Goal: Information Seeking & Learning: Learn about a topic

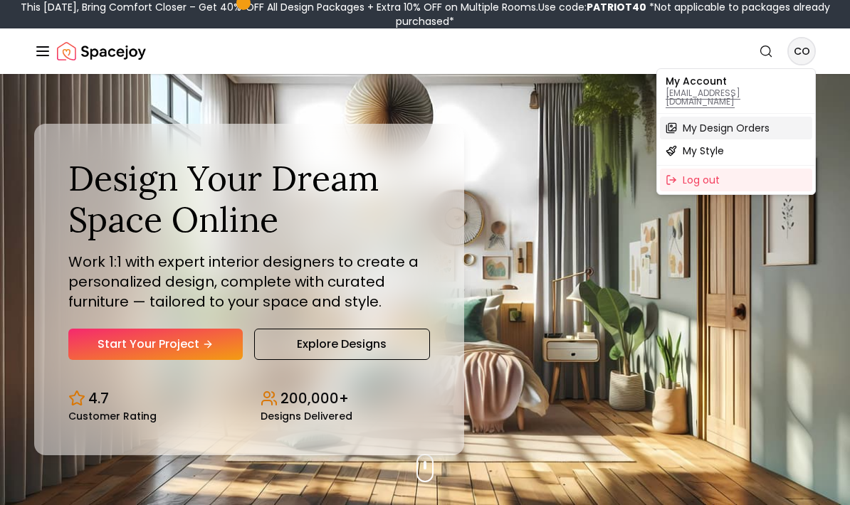
click at [748, 121] on span "My Design Orders" at bounding box center [726, 128] width 87 height 14
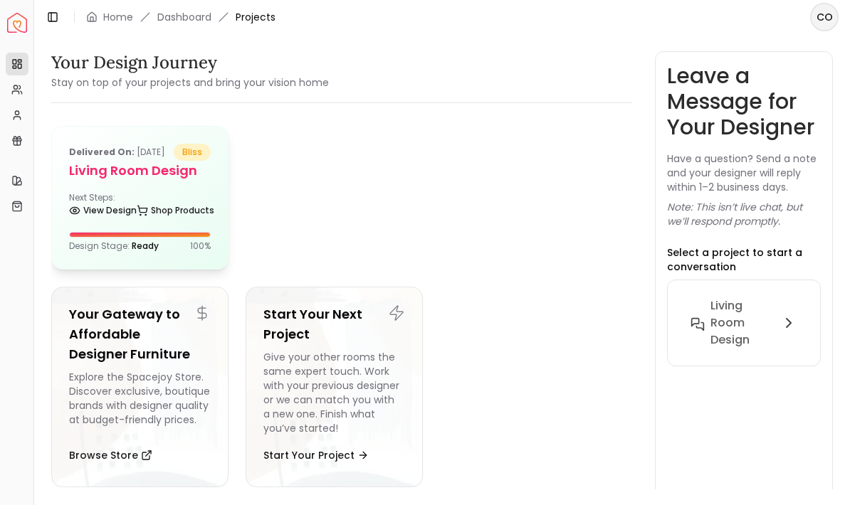
click at [105, 214] on div "Next Steps: View Design Shop Products" at bounding box center [140, 206] width 142 height 28
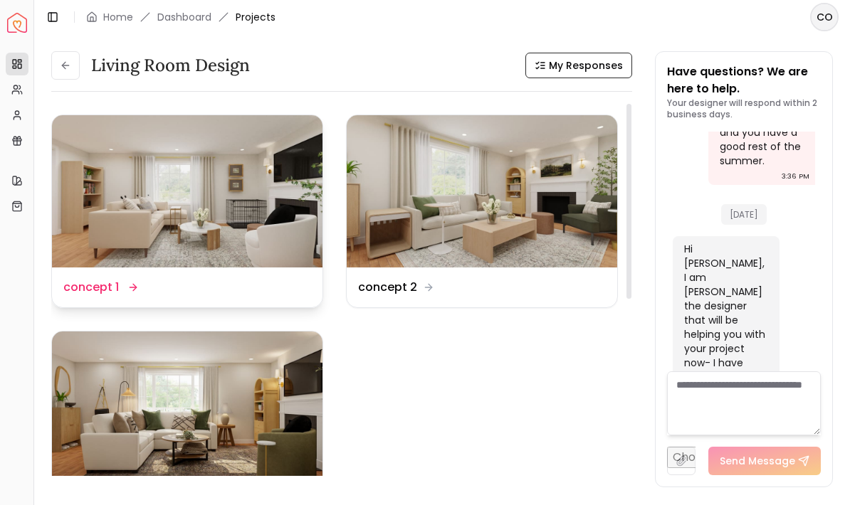
click at [106, 275] on div "Design Name concept 1" at bounding box center [187, 288] width 271 height 40
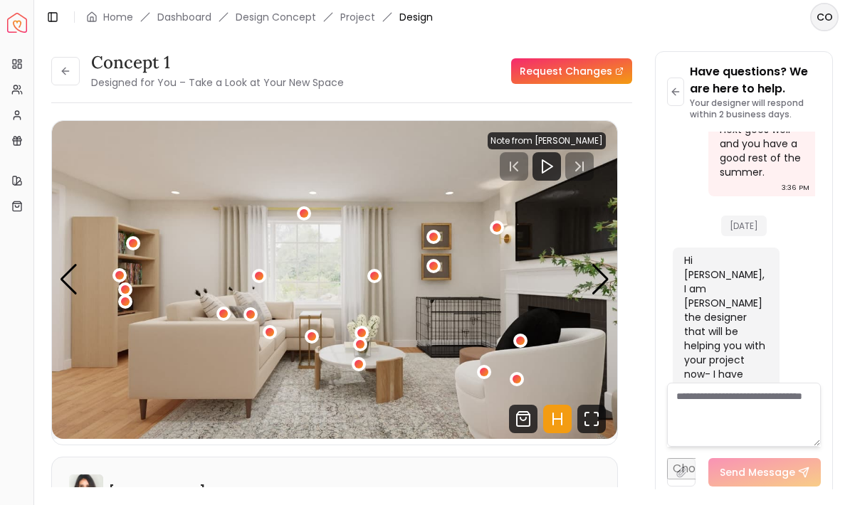
click at [607, 274] on div "Next slide" at bounding box center [600, 279] width 19 height 31
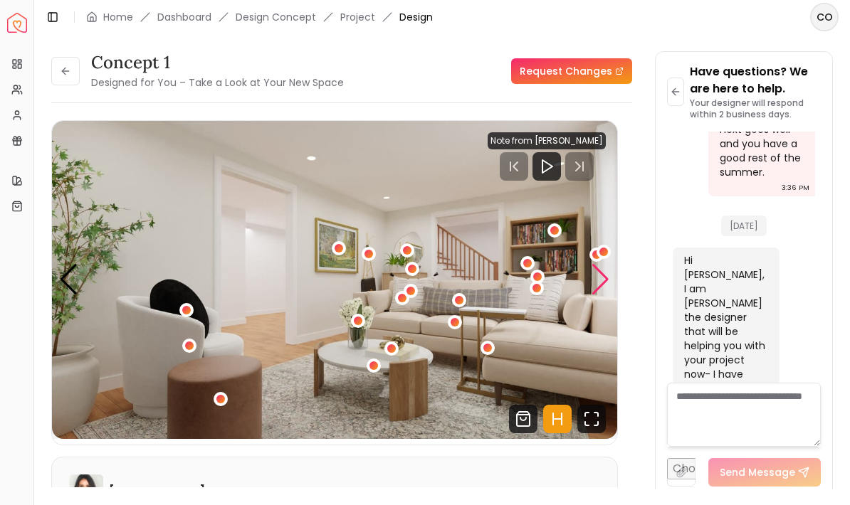
click at [593, 290] on div "Next slide" at bounding box center [600, 279] width 19 height 31
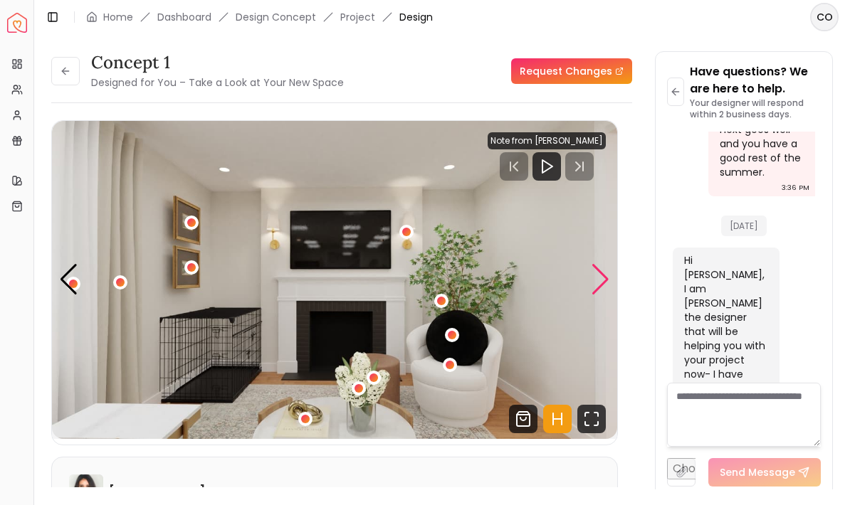
click at [595, 284] on div "Next slide" at bounding box center [600, 279] width 19 height 31
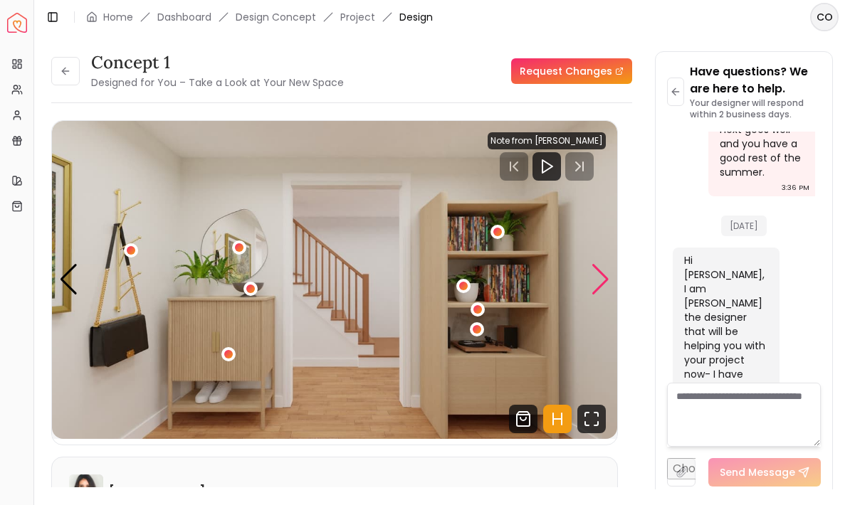
click at [600, 285] on div "Next slide" at bounding box center [600, 279] width 19 height 31
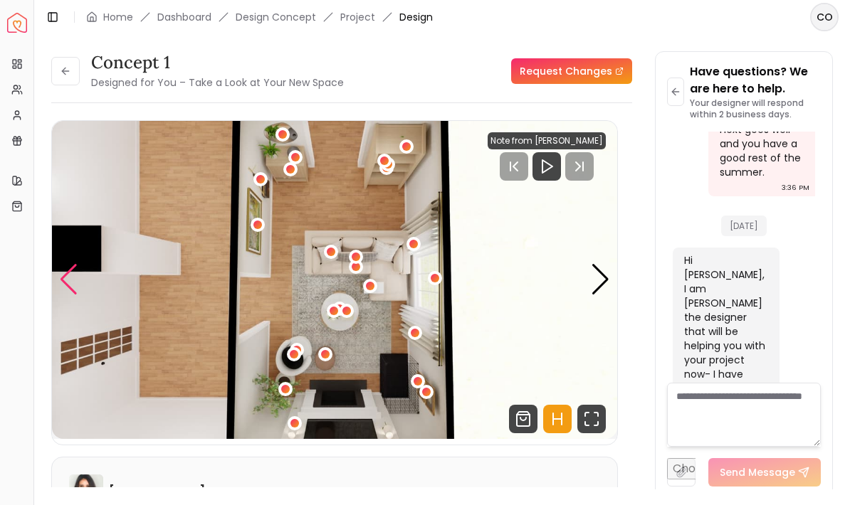
click at [68, 290] on div "Previous slide" at bounding box center [68, 279] width 19 height 31
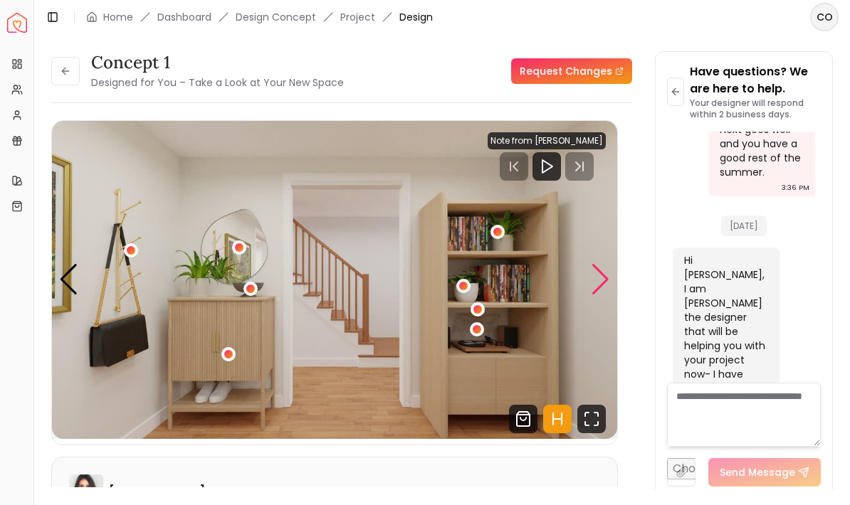
click at [597, 282] on div "Next slide" at bounding box center [600, 279] width 19 height 31
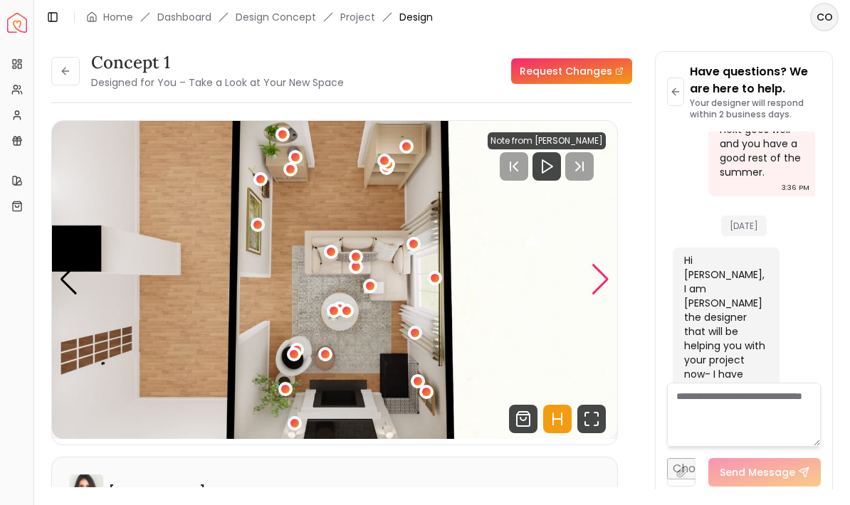
click at [602, 269] on div "Next slide" at bounding box center [600, 279] width 19 height 31
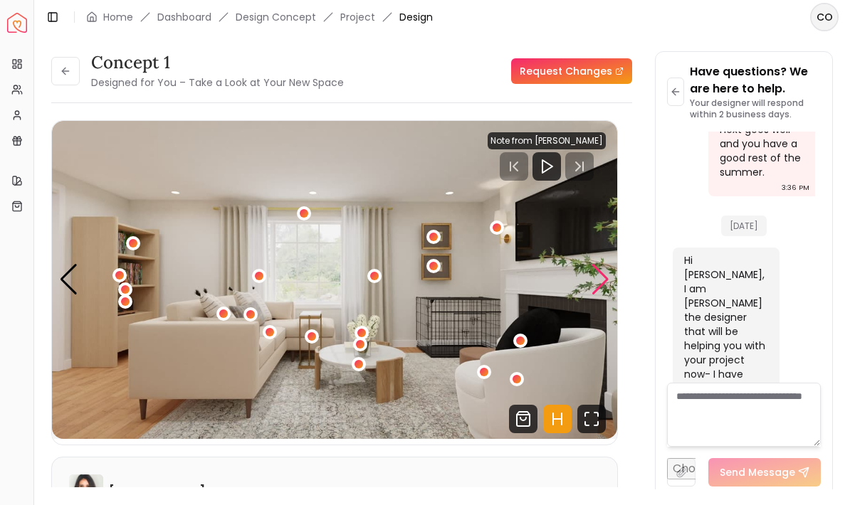
click at [61, 80] on button at bounding box center [65, 71] width 28 height 28
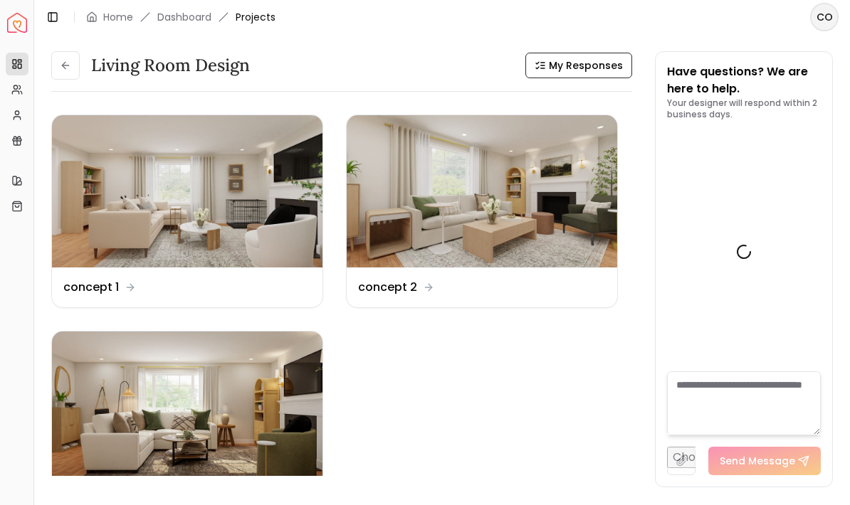
scroll to position [4142, 0]
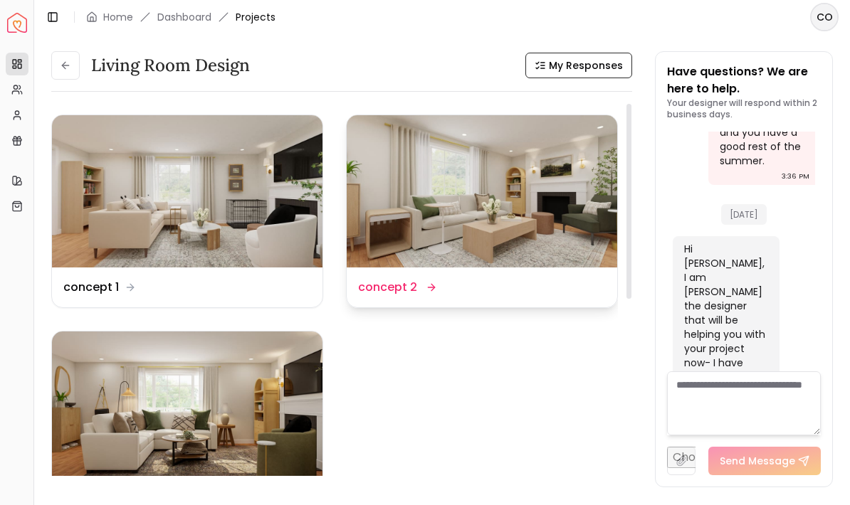
click at [456, 286] on div "Design Name concept 2" at bounding box center [482, 287] width 248 height 17
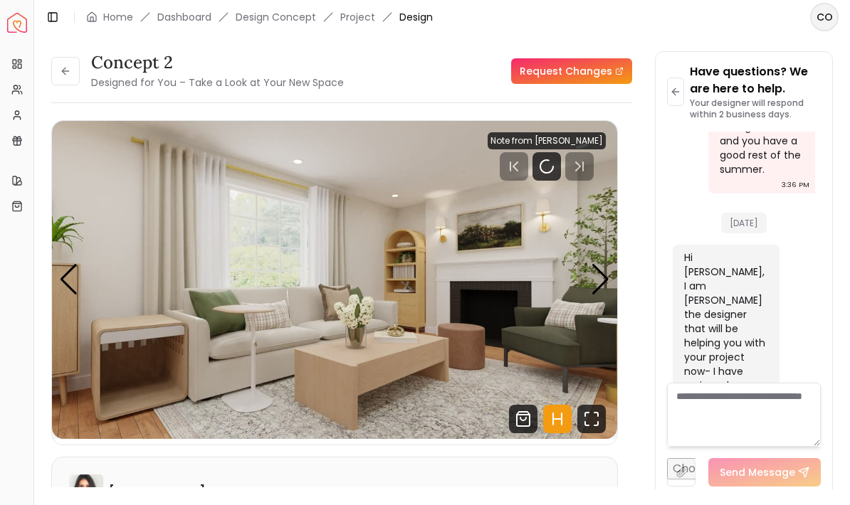
scroll to position [4131, 0]
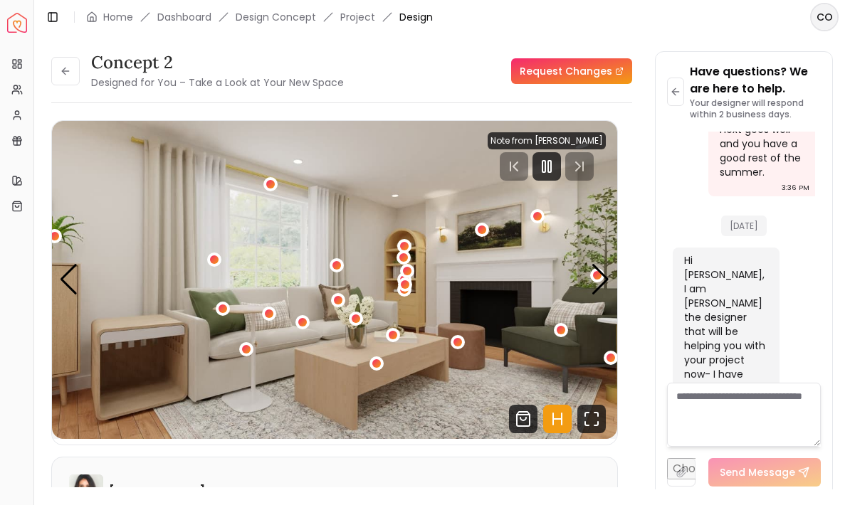
click at [602, 294] on div "Next slide" at bounding box center [600, 279] width 19 height 31
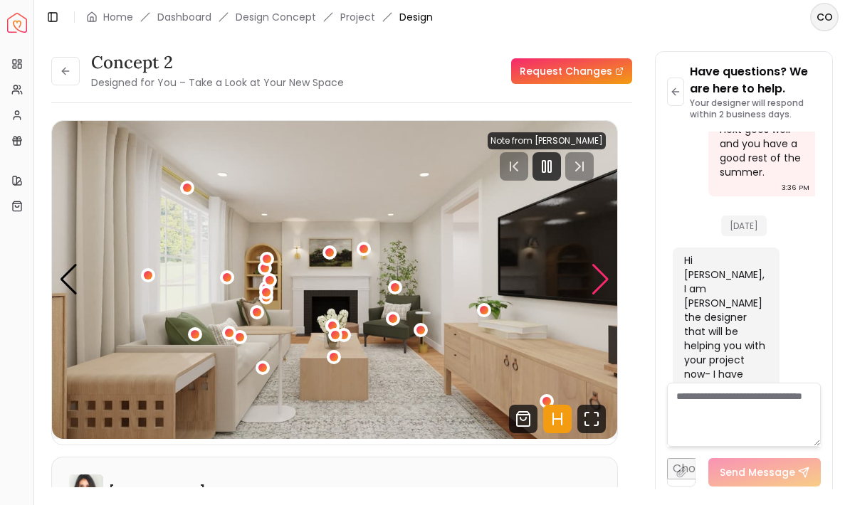
click at [597, 287] on div "Next slide" at bounding box center [600, 279] width 19 height 31
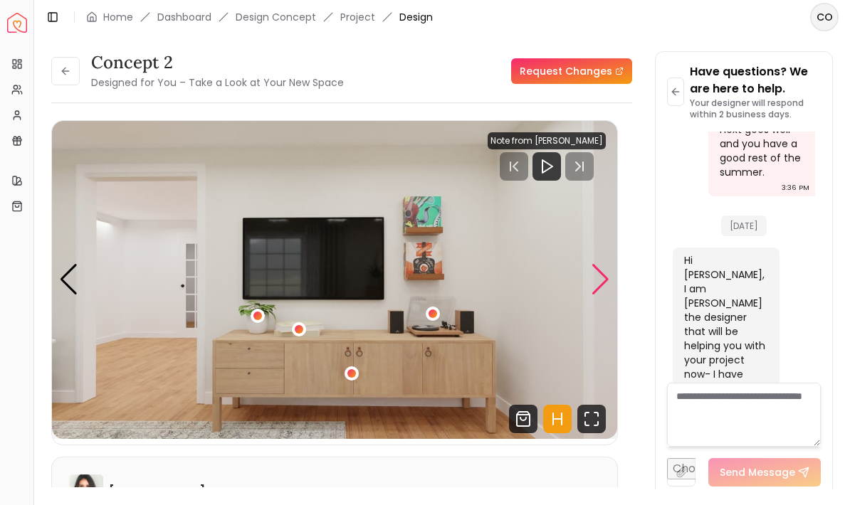
click at [85, 284] on img "3 / 5" at bounding box center [334, 280] width 565 height 318
click at [73, 292] on div "Previous slide" at bounding box center [68, 279] width 19 height 31
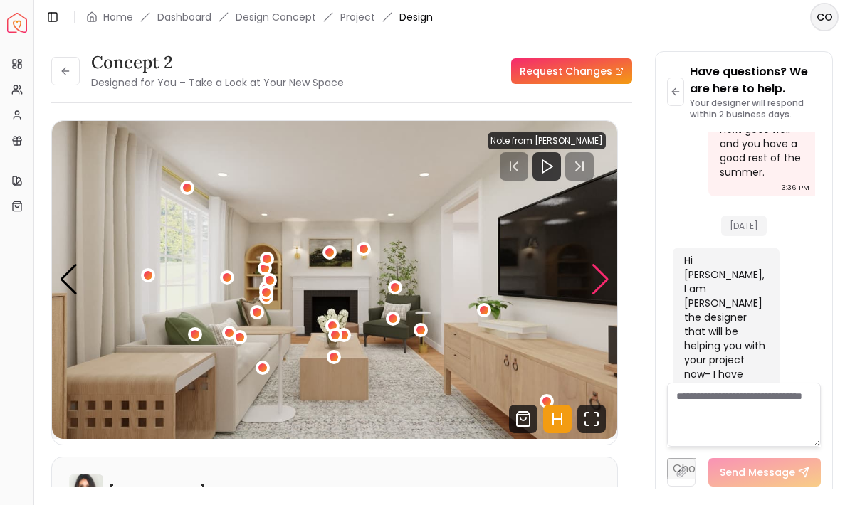
click at [602, 293] on div "Next slide" at bounding box center [600, 279] width 19 height 31
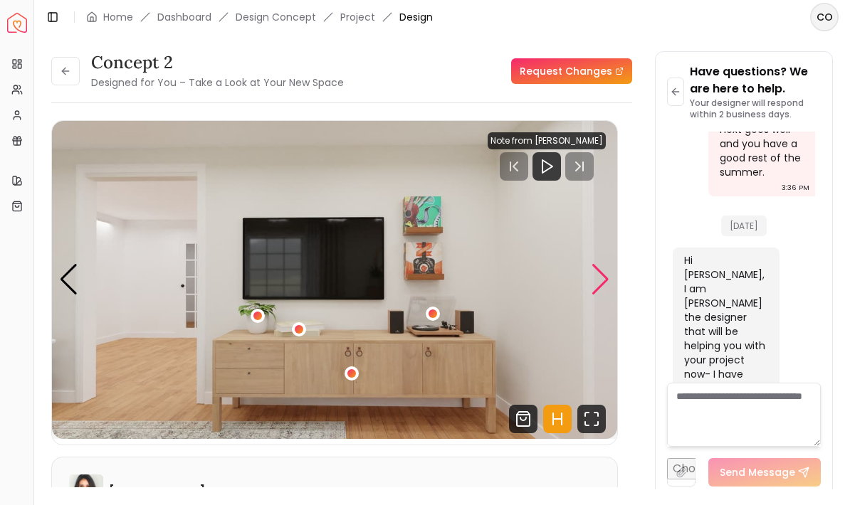
click at [593, 285] on div "Next slide" at bounding box center [600, 279] width 19 height 31
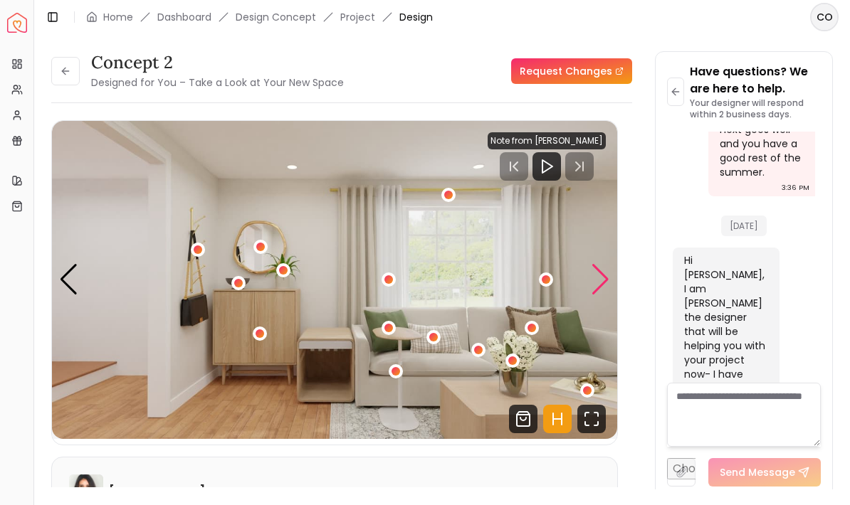
click at [604, 283] on div "Next slide" at bounding box center [600, 279] width 19 height 31
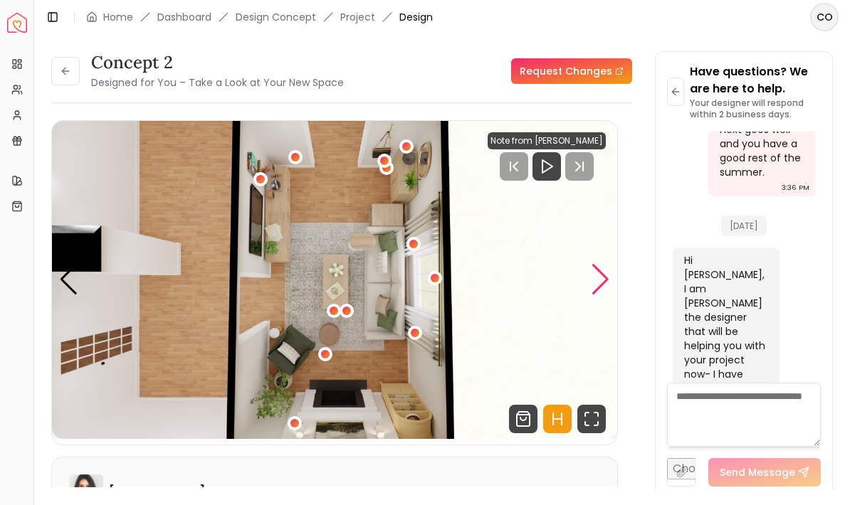
click at [594, 280] on div "Next slide" at bounding box center [600, 279] width 19 height 31
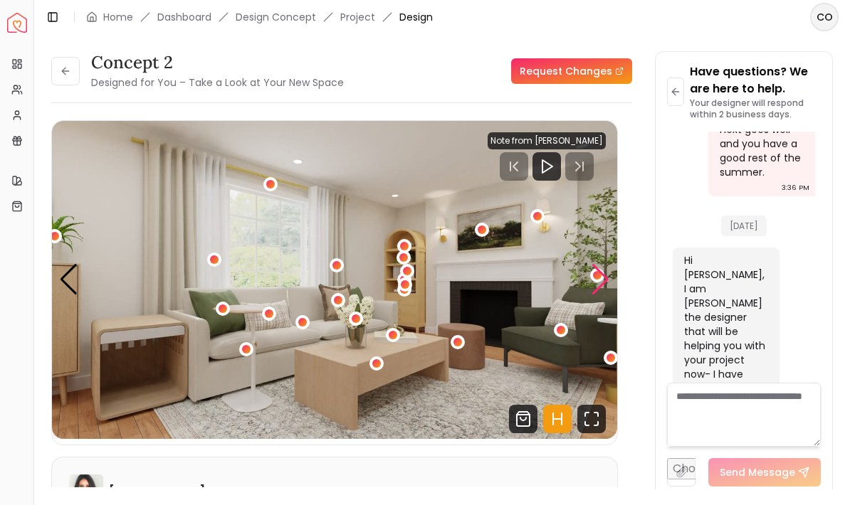
click at [591, 289] on div "Next slide" at bounding box center [600, 279] width 19 height 31
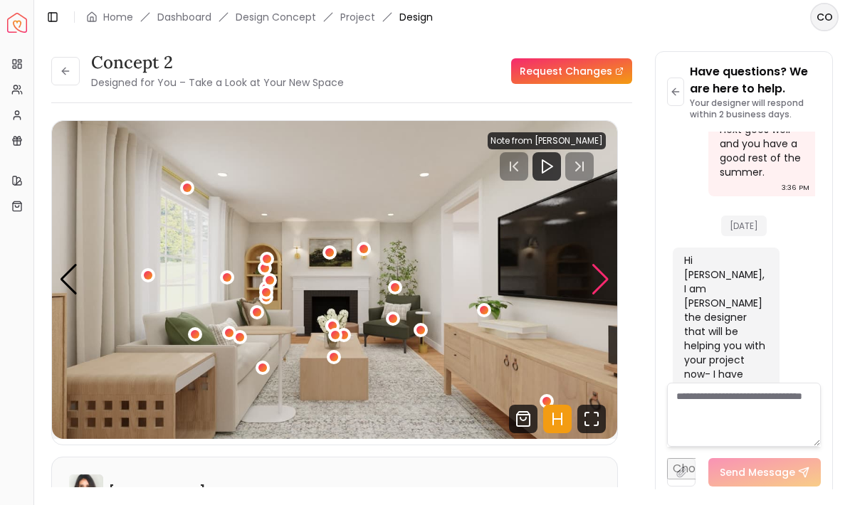
click at [599, 280] on div "Next slide" at bounding box center [600, 279] width 19 height 31
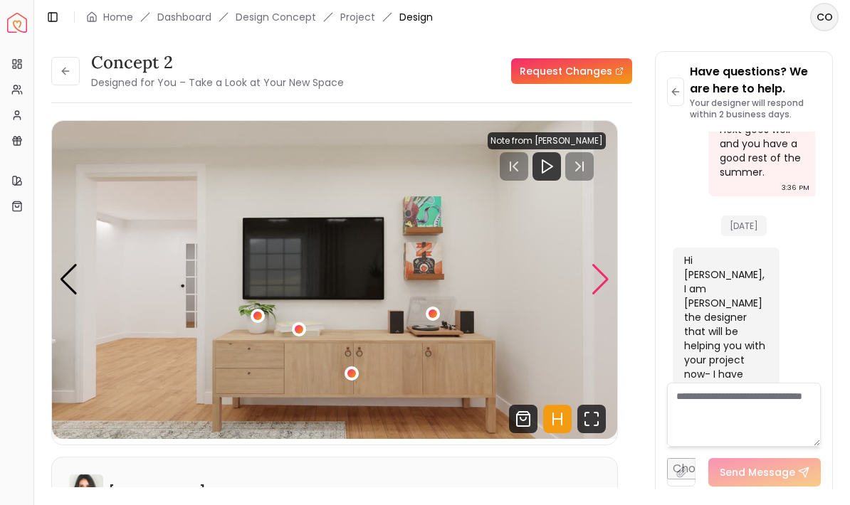
click at [591, 286] on div "Next slide" at bounding box center [600, 279] width 19 height 31
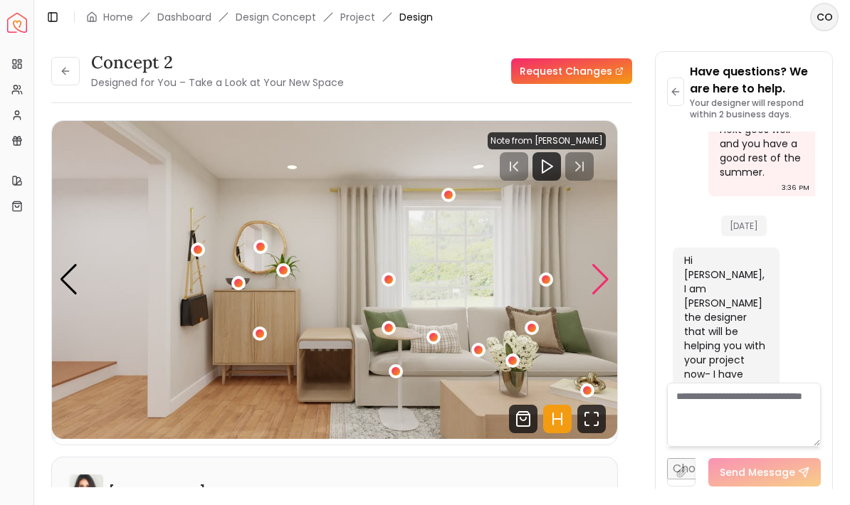
click at [591, 289] on div "Next slide" at bounding box center [600, 279] width 19 height 31
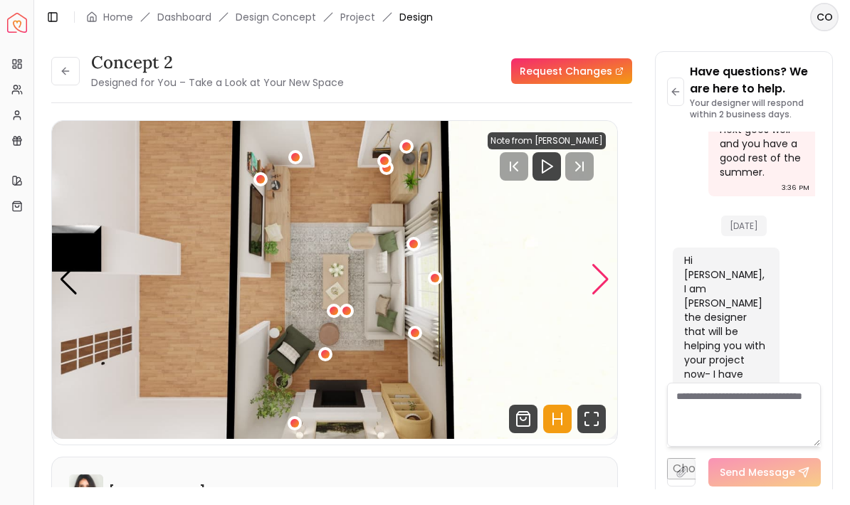
click at [601, 283] on div "Next slide" at bounding box center [600, 279] width 19 height 31
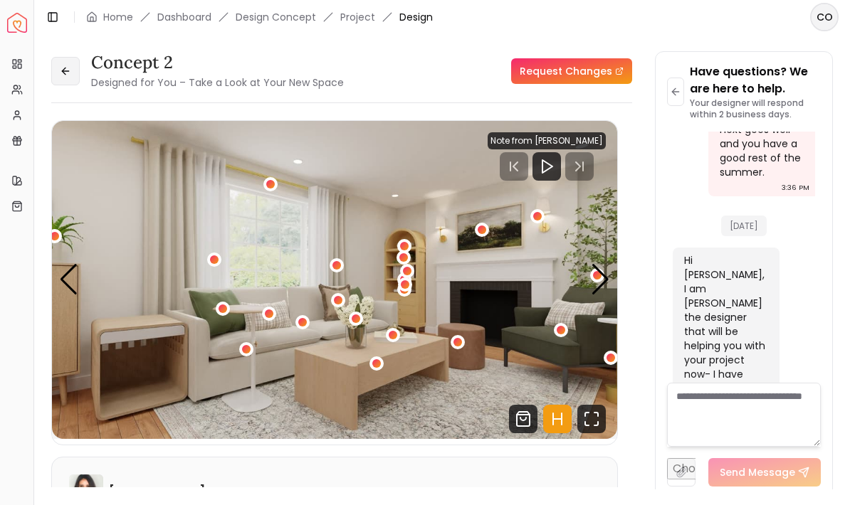
click at [68, 72] on icon at bounding box center [65, 70] width 11 height 11
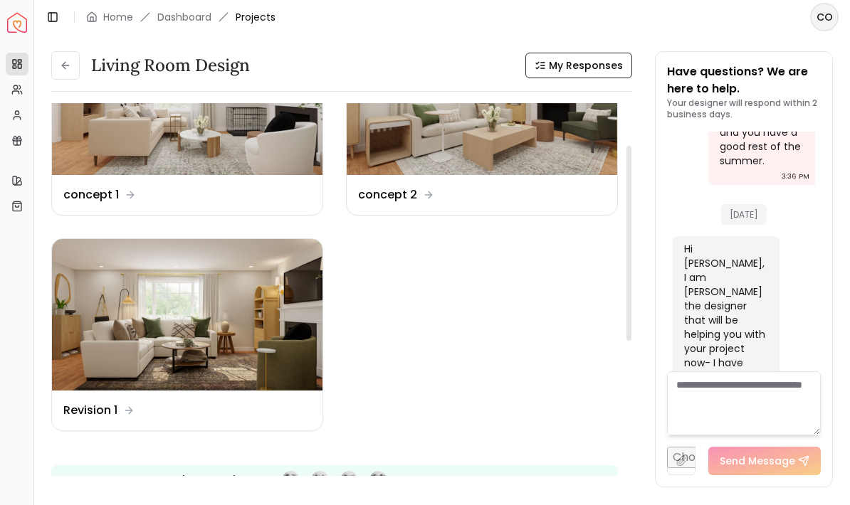
scroll to position [95, 0]
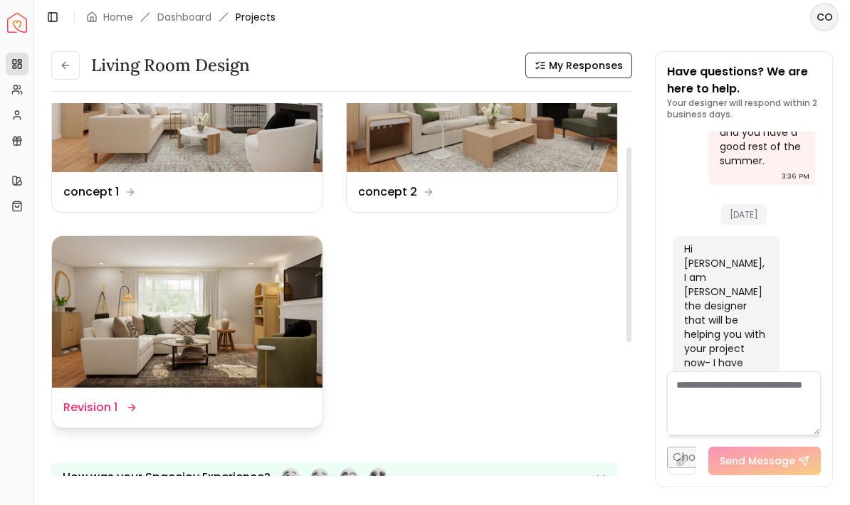
click at [89, 399] on div "Design Name Revision 1" at bounding box center [187, 408] width 271 height 40
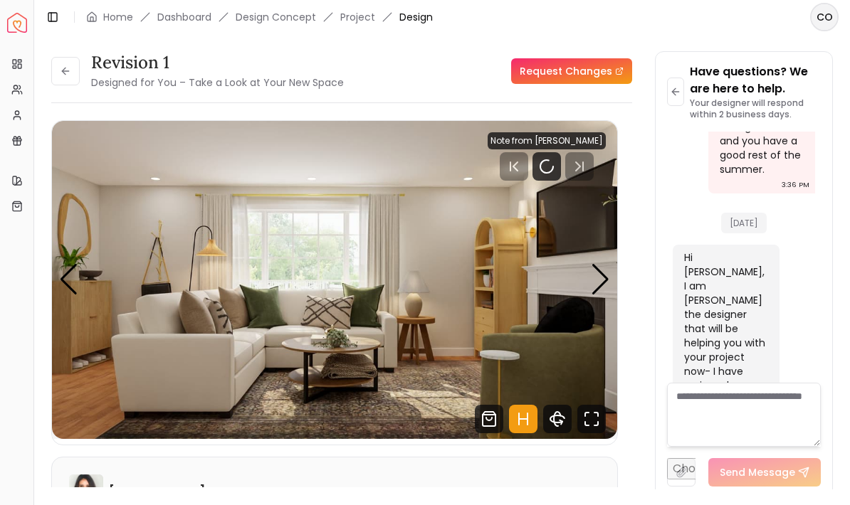
scroll to position [4131, 0]
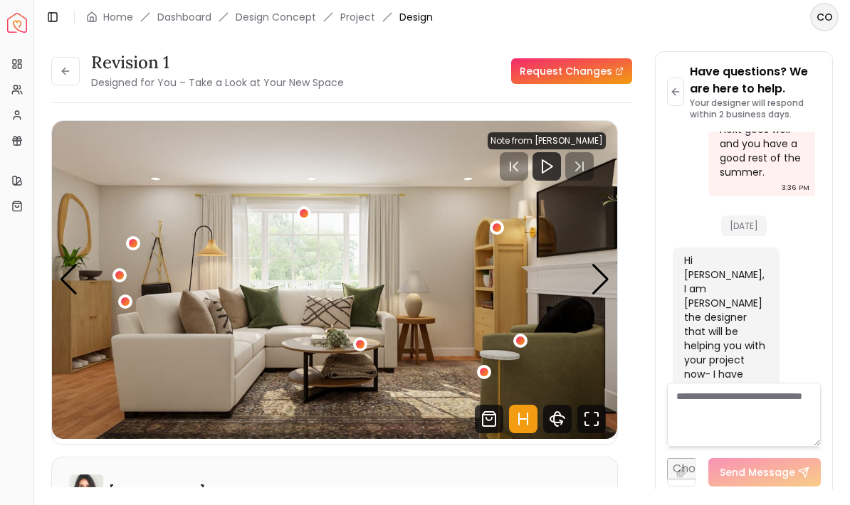
click at [594, 283] on div "Next slide" at bounding box center [600, 279] width 19 height 31
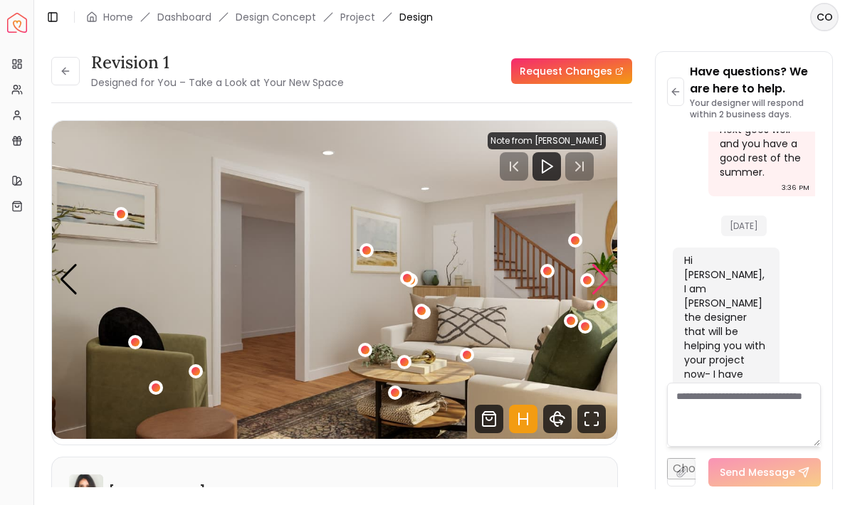
click at [597, 288] on div "Next slide" at bounding box center [600, 279] width 19 height 31
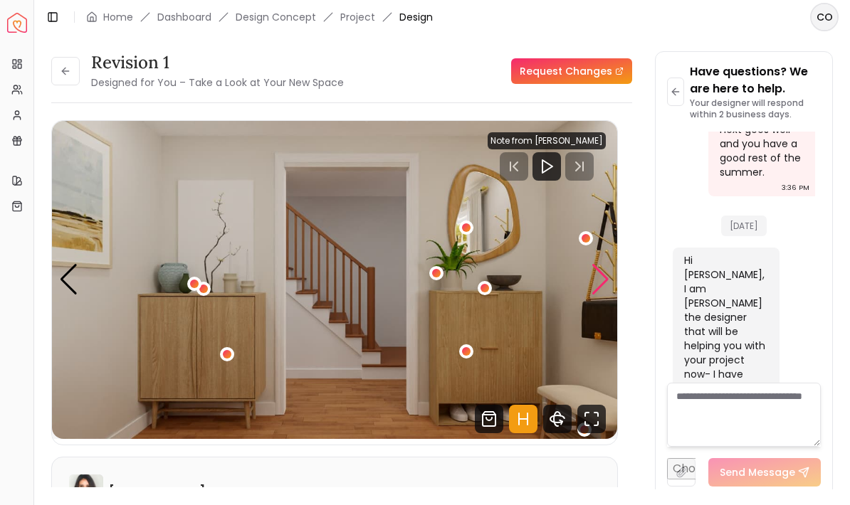
click at [605, 291] on div "Next slide" at bounding box center [600, 279] width 19 height 31
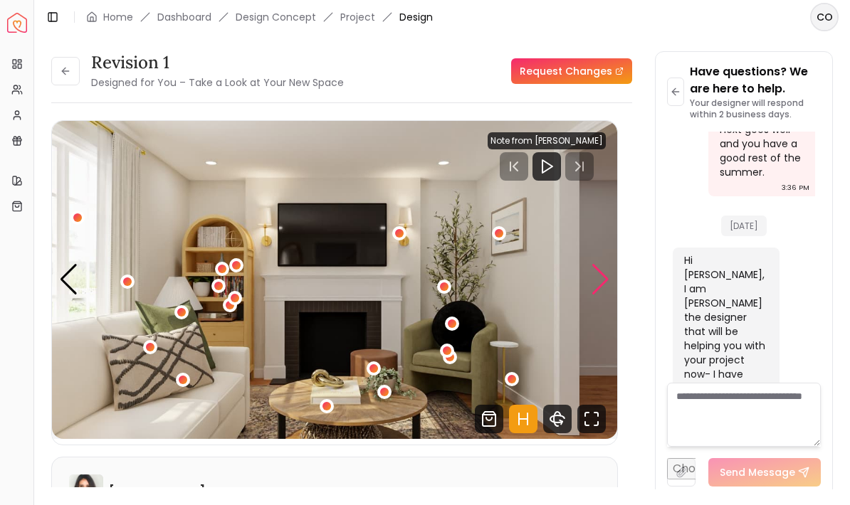
click at [587, 287] on img "4 / 5" at bounding box center [334, 280] width 565 height 318
click at [603, 287] on div "Next slide" at bounding box center [600, 279] width 19 height 31
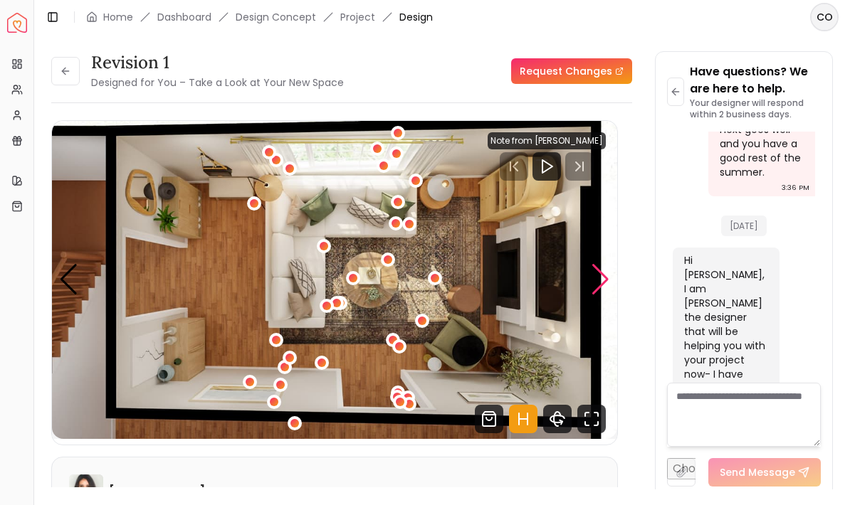
click at [591, 289] on div "Next slide" at bounding box center [600, 279] width 19 height 31
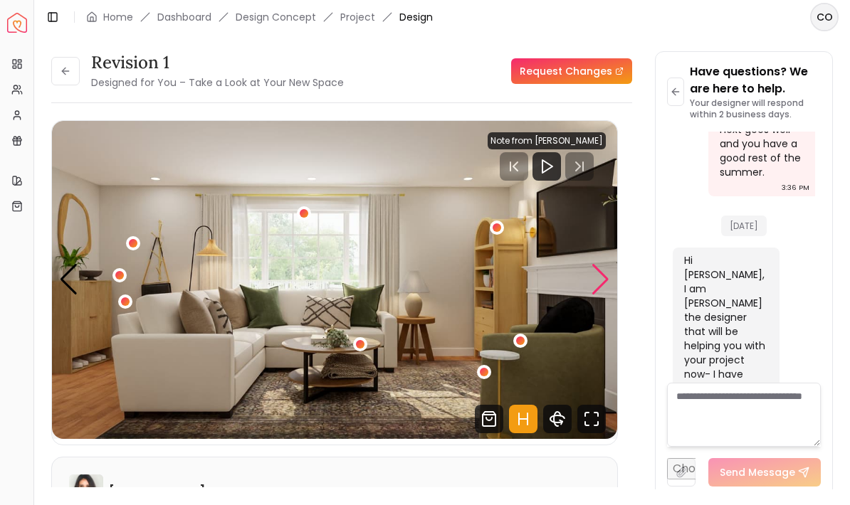
click at [597, 289] on div "Next slide" at bounding box center [600, 279] width 19 height 31
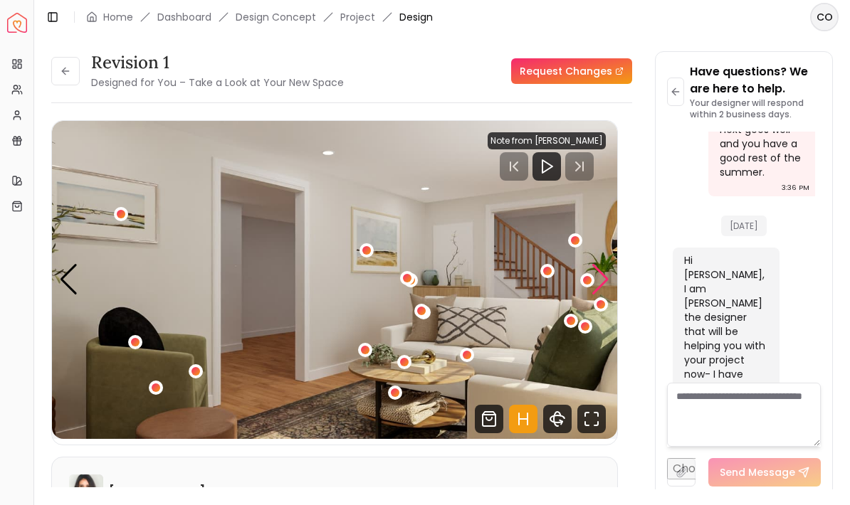
click at [591, 283] on div "Next slide" at bounding box center [600, 279] width 19 height 31
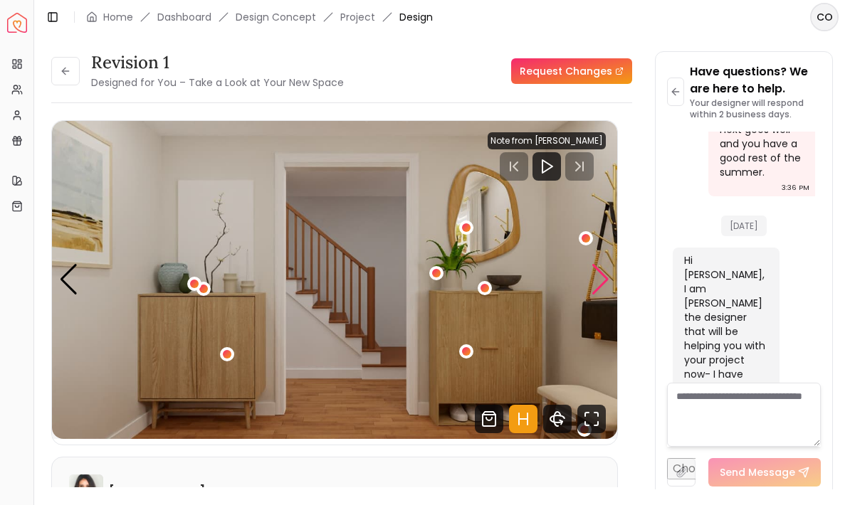
click at [597, 286] on div "Next slide" at bounding box center [600, 279] width 19 height 31
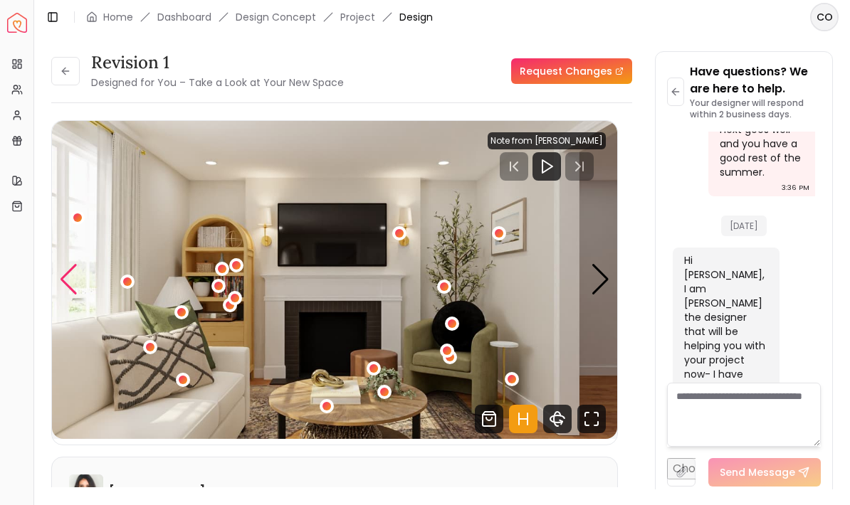
click at [69, 290] on div "Previous slide" at bounding box center [68, 279] width 19 height 31
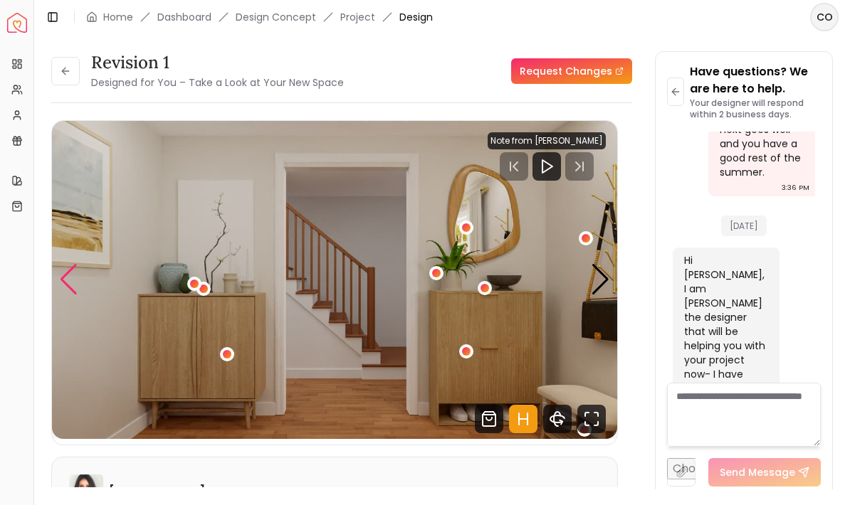
click at [70, 279] on div "Previous slide" at bounding box center [68, 279] width 19 height 31
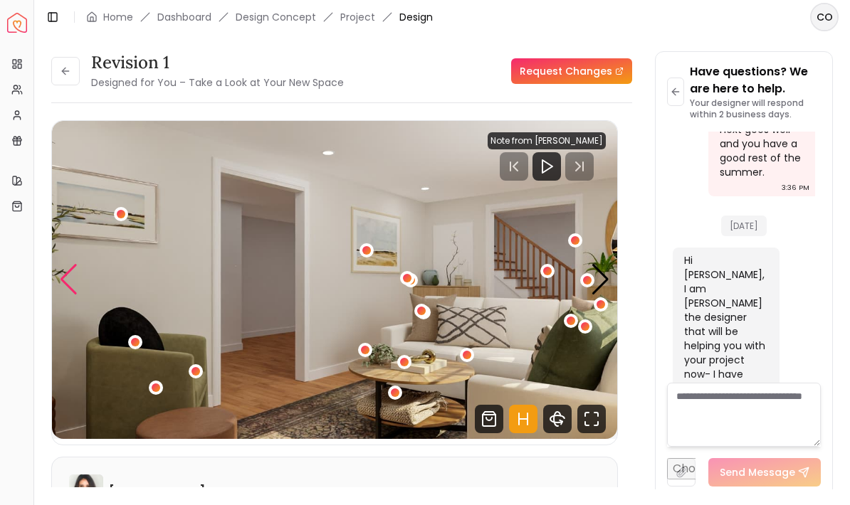
click at [73, 288] on div "Previous slide" at bounding box center [68, 279] width 19 height 31
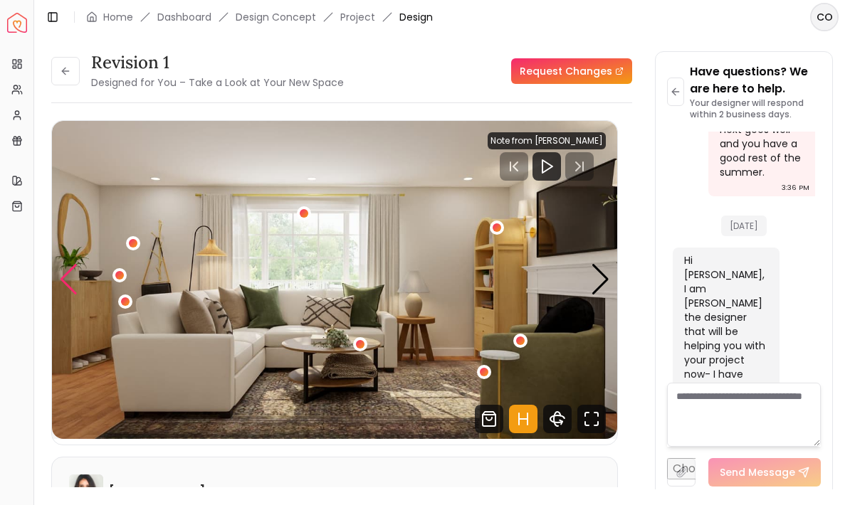
click at [70, 285] on div "Previous slide" at bounding box center [68, 279] width 19 height 31
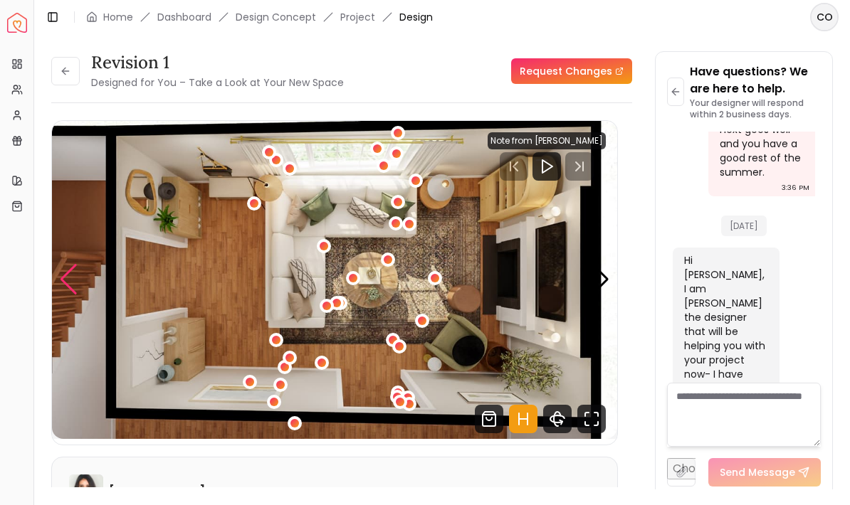
click at [68, 287] on div "Previous slide" at bounding box center [68, 279] width 19 height 31
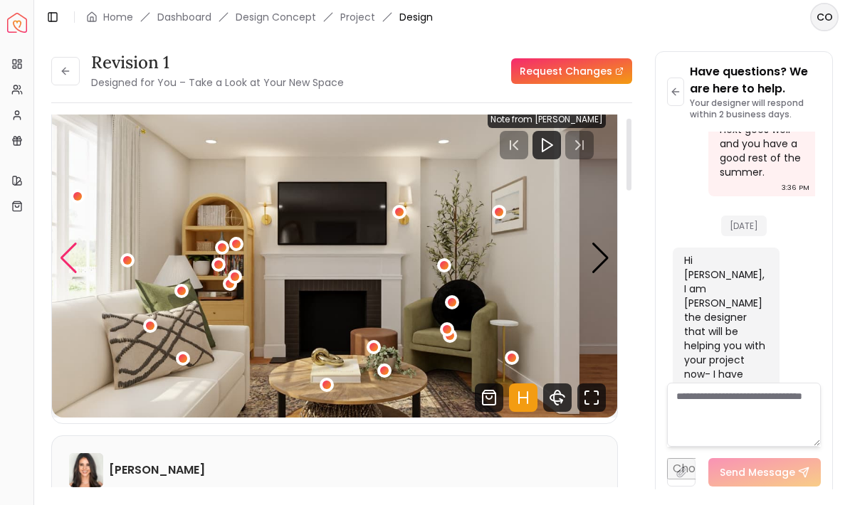
scroll to position [21, 0]
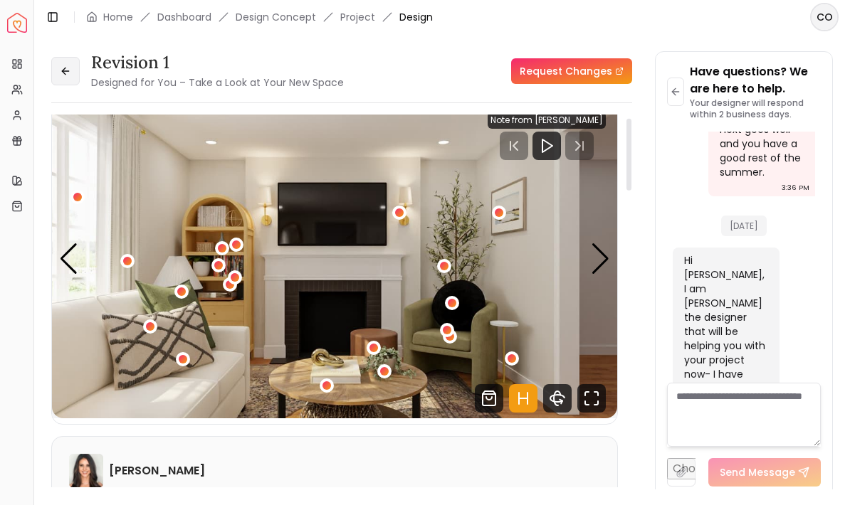
click at [60, 81] on button at bounding box center [65, 71] width 28 height 28
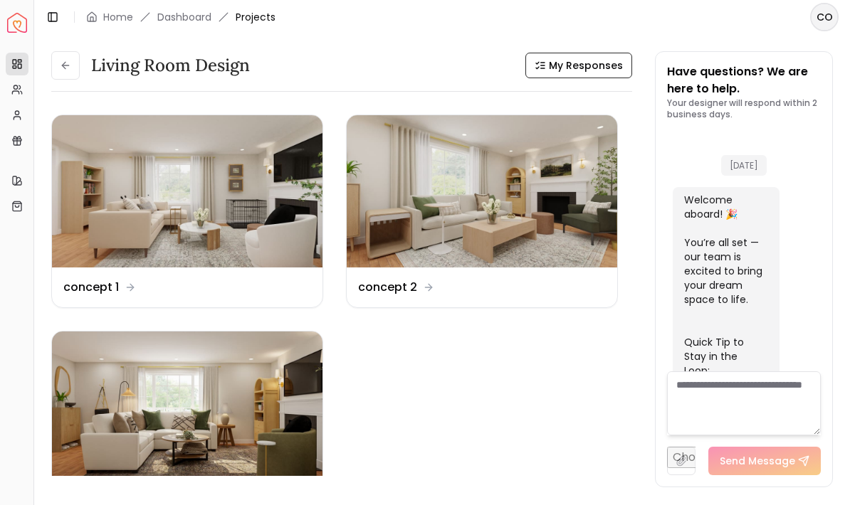
scroll to position [4142, 0]
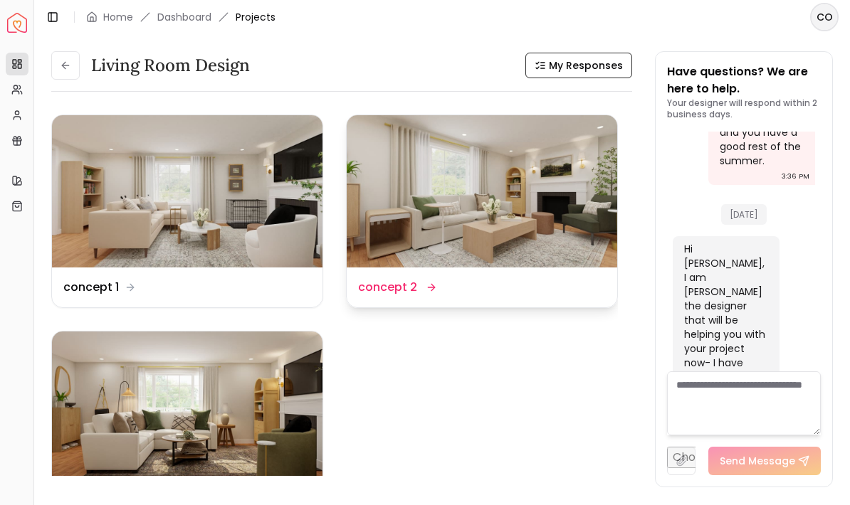
click at [445, 294] on div "Design Name concept 2" at bounding box center [482, 287] width 248 height 17
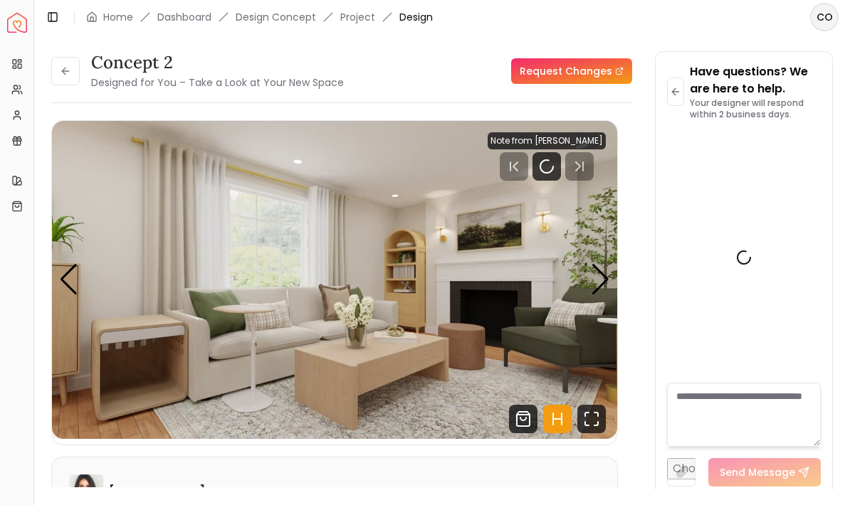
scroll to position [4131, 0]
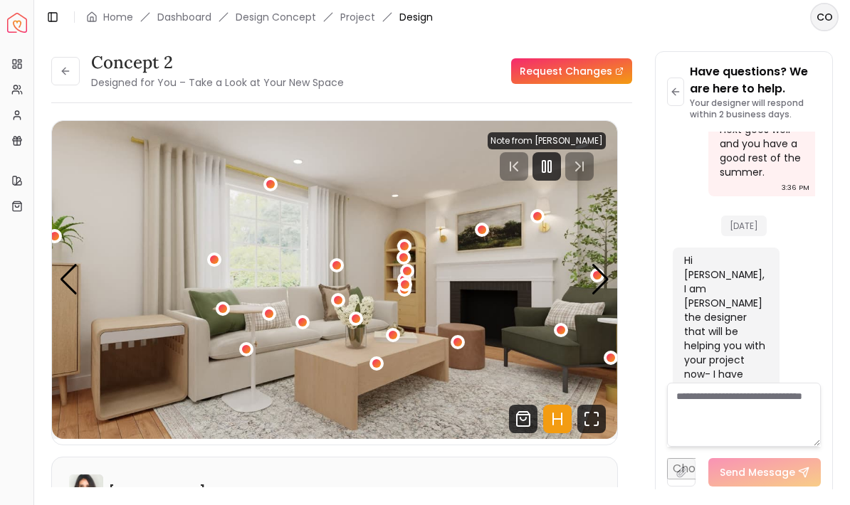
click at [374, 365] on div "1 / 5" at bounding box center [376, 363] width 9 height 9
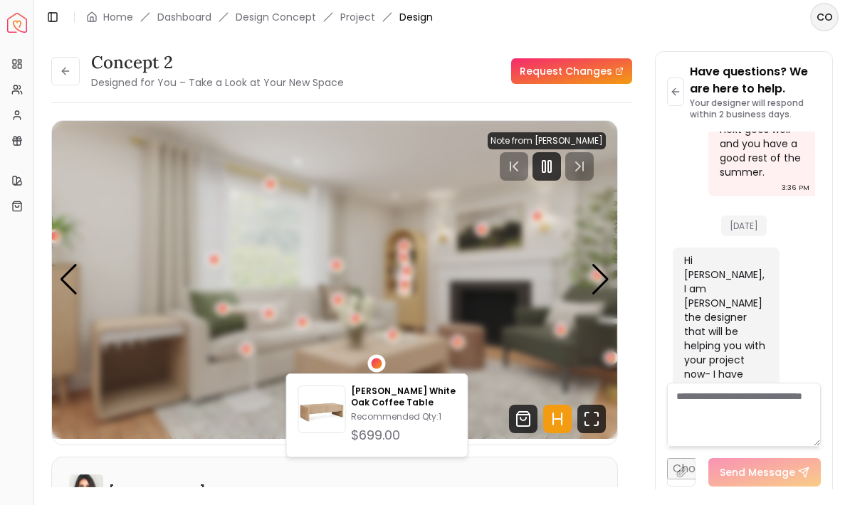
click at [220, 253] on button "1 / 5" at bounding box center [214, 260] width 14 height 14
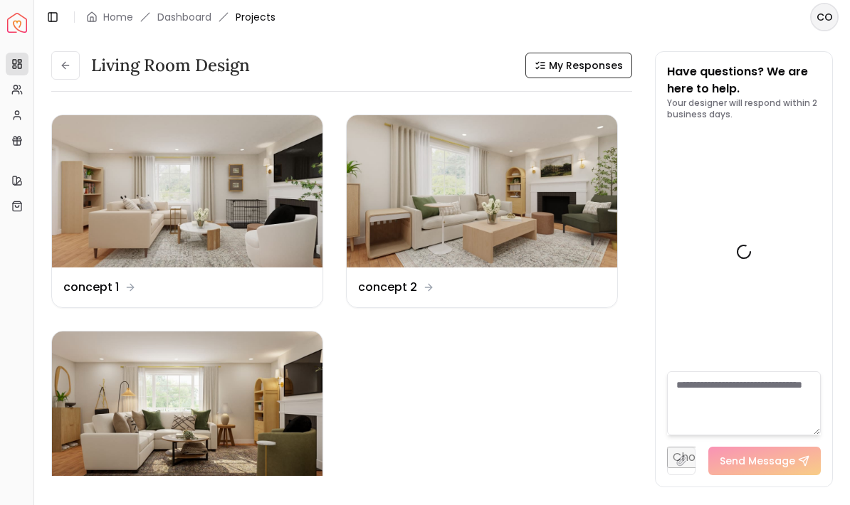
scroll to position [4142, 0]
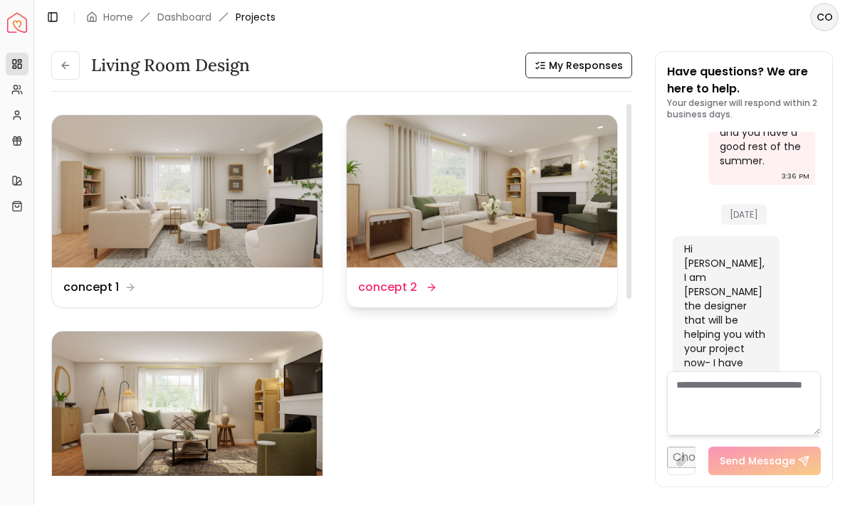
click at [439, 258] on img at bounding box center [482, 191] width 271 height 152
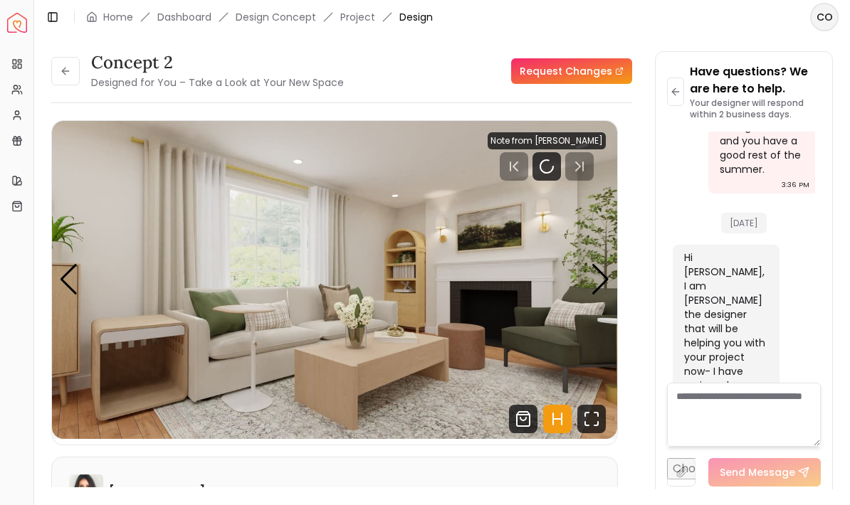
scroll to position [4131, 0]
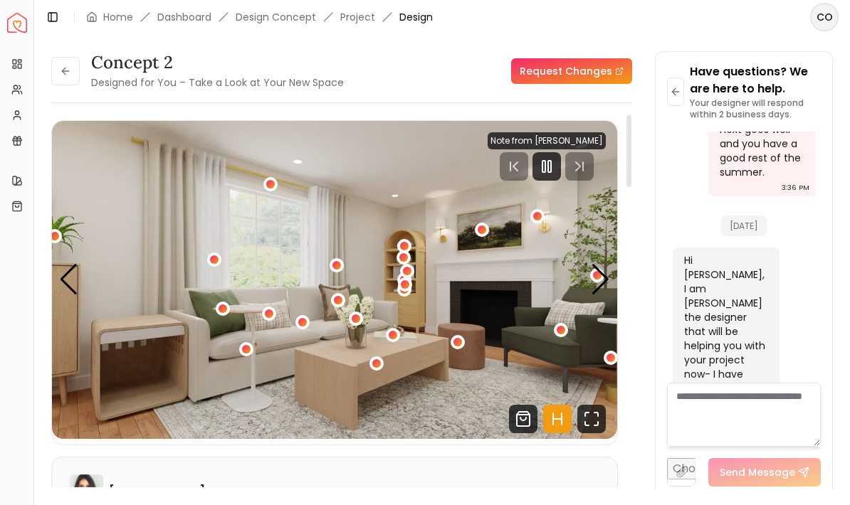
click at [568, 419] on icon "Hotspots Toggle" at bounding box center [557, 419] width 28 height 28
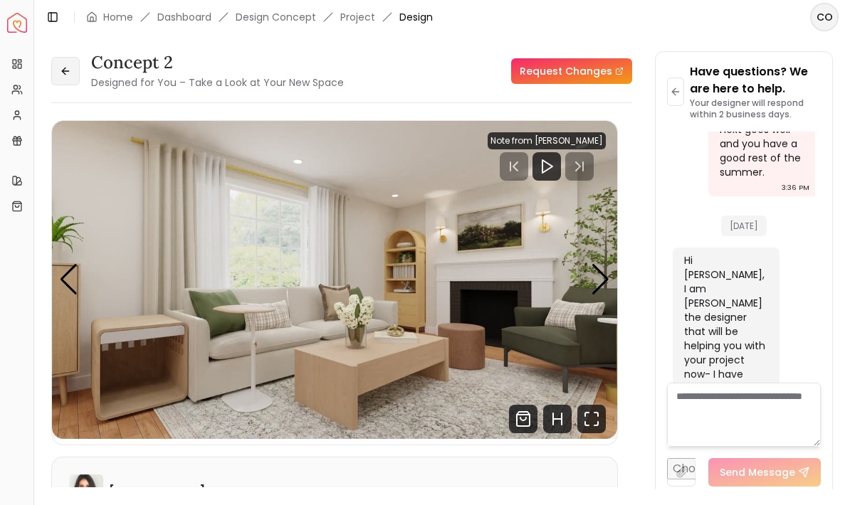
click at [61, 67] on icon at bounding box center [65, 70] width 11 height 11
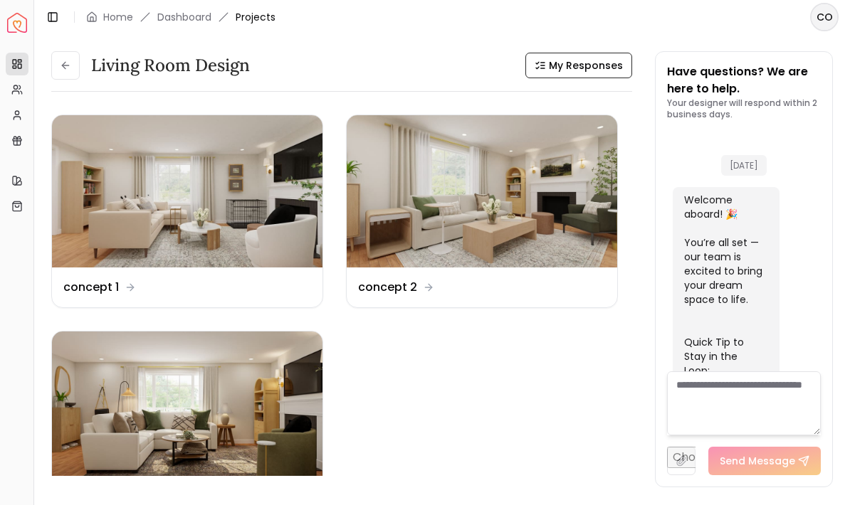
scroll to position [4142, 0]
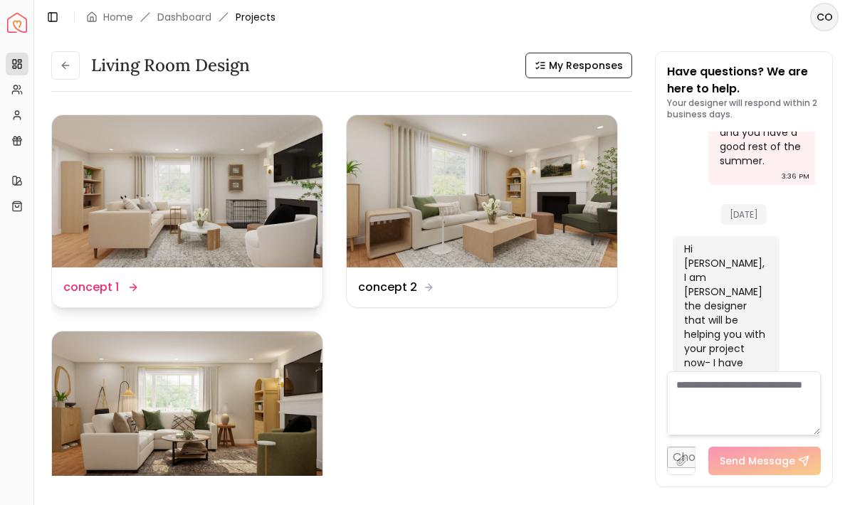
click at [130, 201] on img at bounding box center [187, 191] width 271 height 152
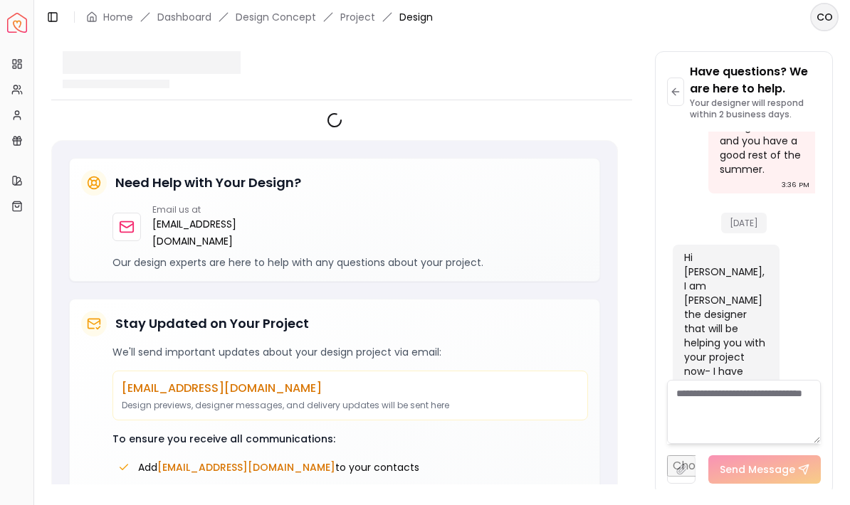
scroll to position [4131, 0]
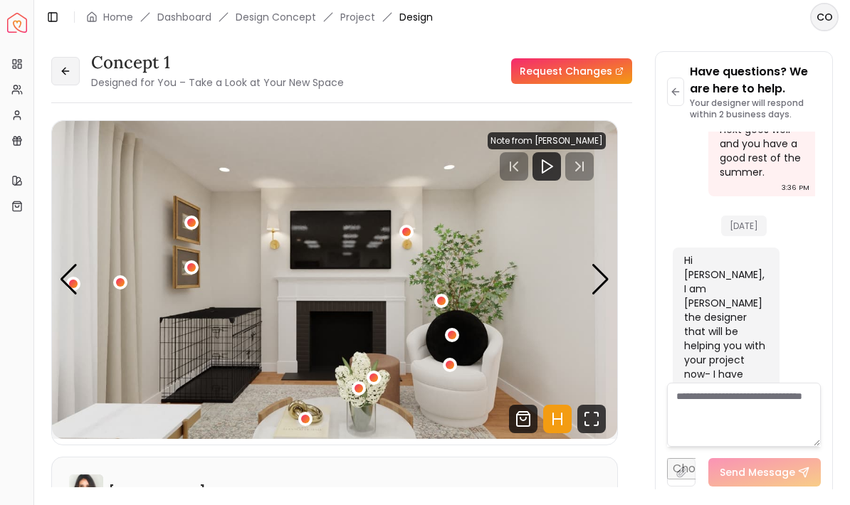
click at [61, 70] on icon at bounding box center [65, 70] width 11 height 11
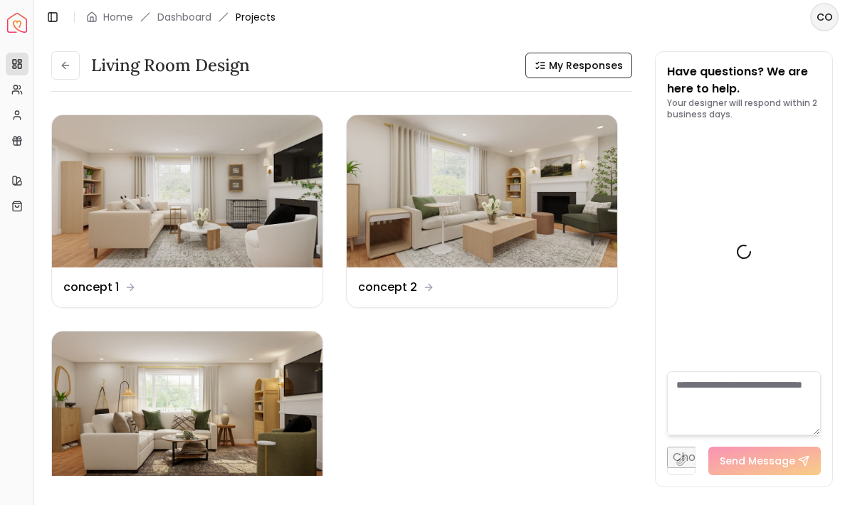
scroll to position [4142, 0]
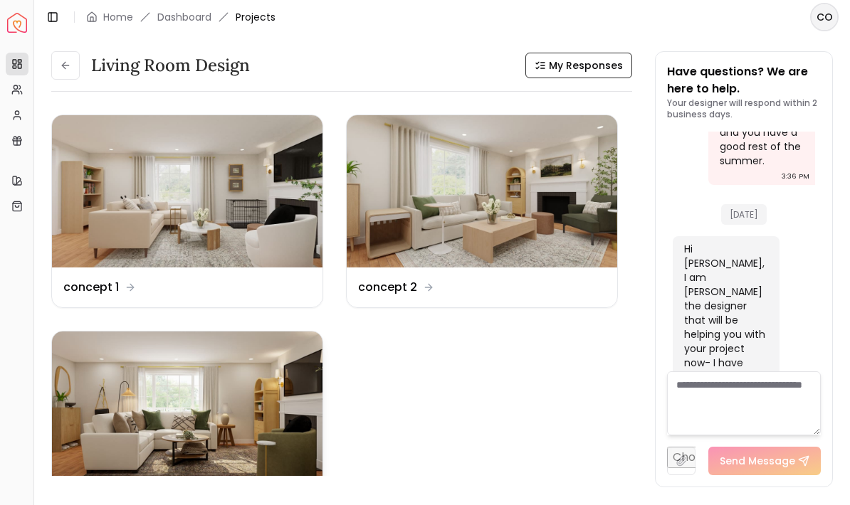
click at [165, 398] on img at bounding box center [187, 408] width 271 height 152
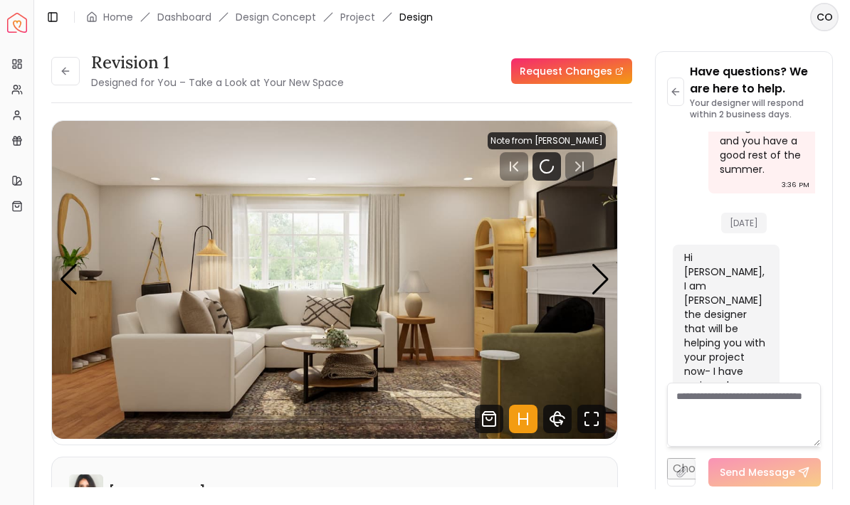
scroll to position [4131, 0]
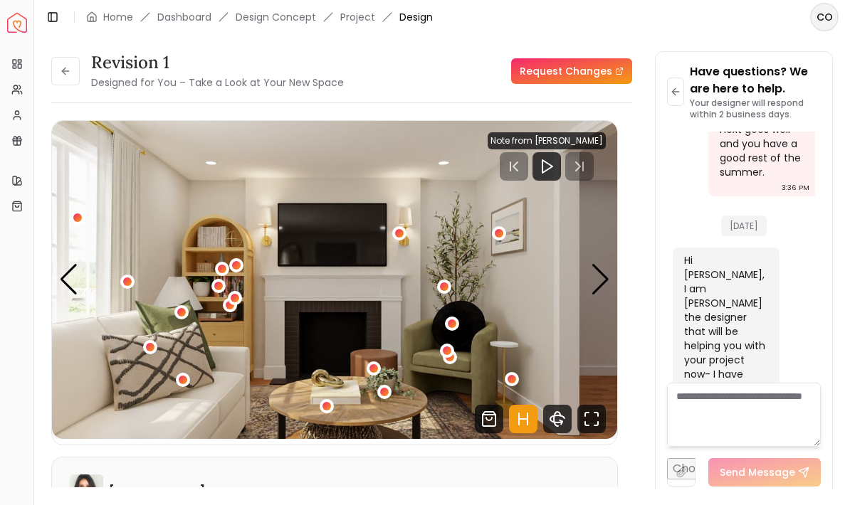
click at [516, 403] on img "4 / 5" at bounding box center [334, 280] width 565 height 318
click at [524, 421] on icon "Hotspots Toggle" at bounding box center [523, 419] width 28 height 28
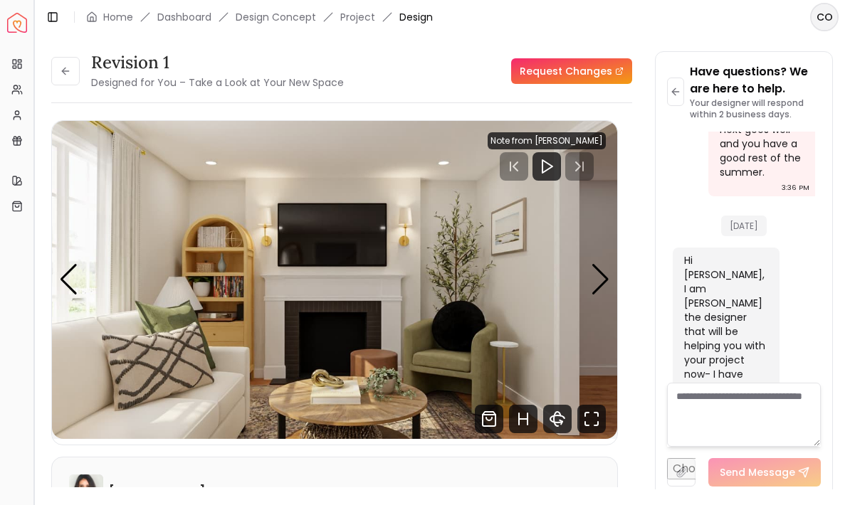
click at [37, 280] on button "Toggle Sidebar" at bounding box center [33, 252] width 11 height 505
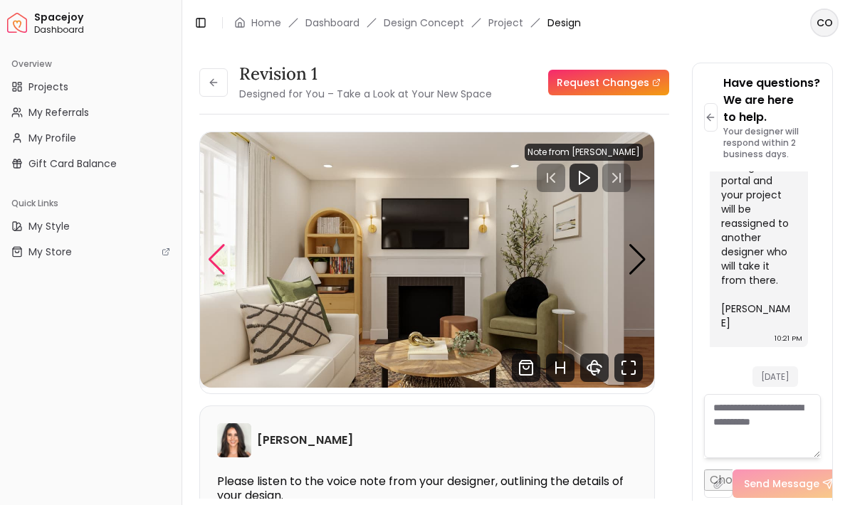
click at [216, 248] on div "Previous slide" at bounding box center [216, 259] width 19 height 31
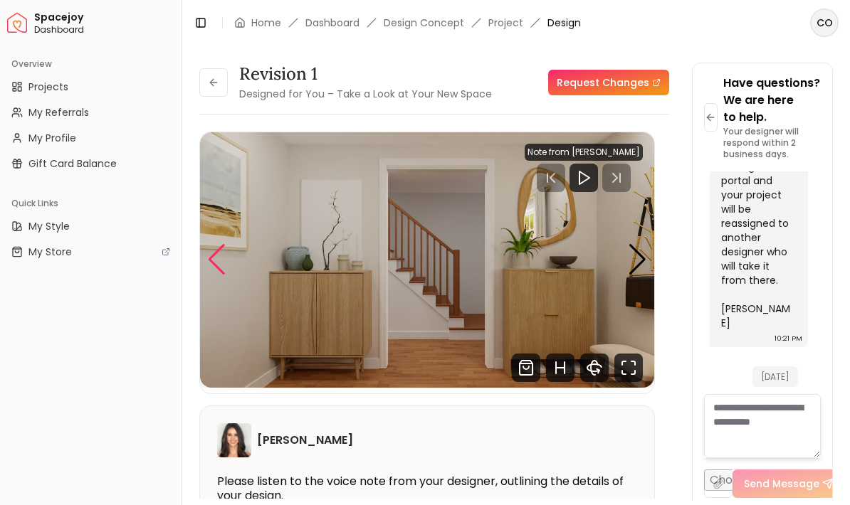
click at [211, 255] on div "Previous slide" at bounding box center [216, 259] width 19 height 31
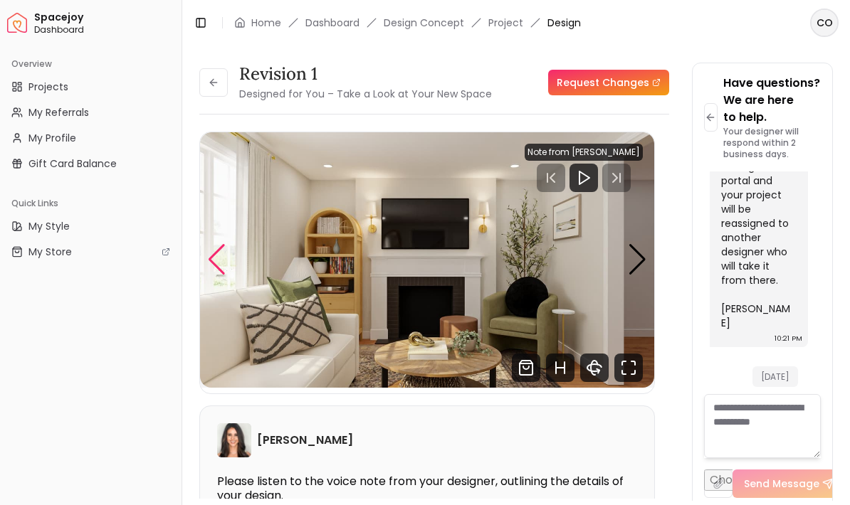
click at [229, 246] on img "4 / 5" at bounding box center [427, 260] width 454 height 256
click at [235, 263] on img "4 / 5" at bounding box center [427, 260] width 454 height 256
click at [232, 268] on img "4 / 5" at bounding box center [427, 260] width 454 height 256
click at [211, 266] on div "Previous slide" at bounding box center [216, 259] width 19 height 31
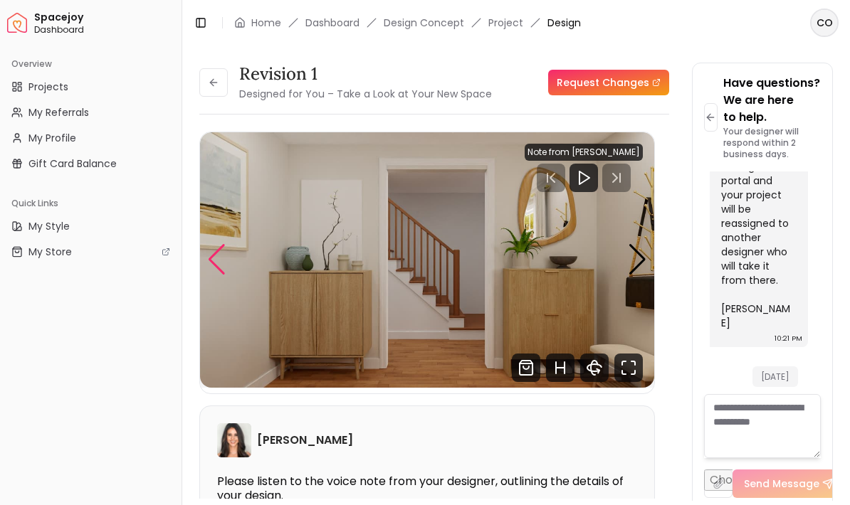
click at [227, 275] on img "3 / 5" at bounding box center [427, 260] width 454 height 256
click at [218, 266] on div "Previous slide" at bounding box center [216, 259] width 19 height 31
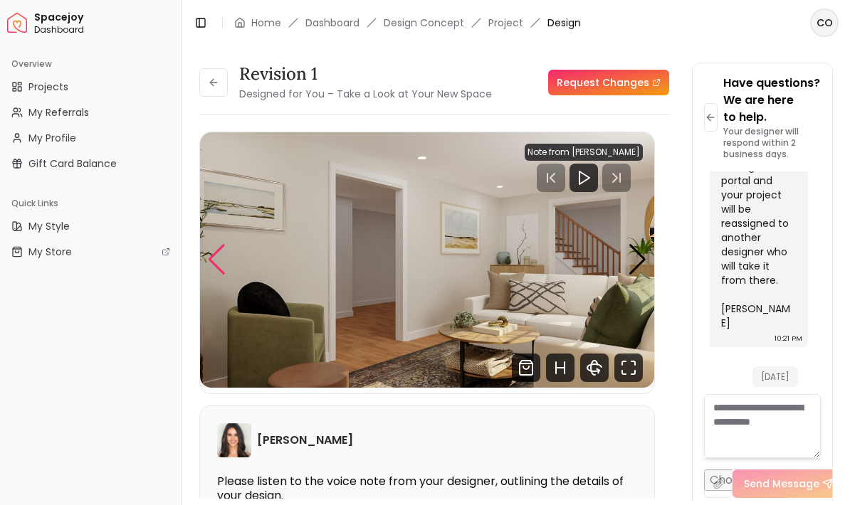
click at [237, 266] on img "2 / 5" at bounding box center [427, 260] width 454 height 256
click at [219, 260] on div "Previous slide" at bounding box center [216, 259] width 19 height 31
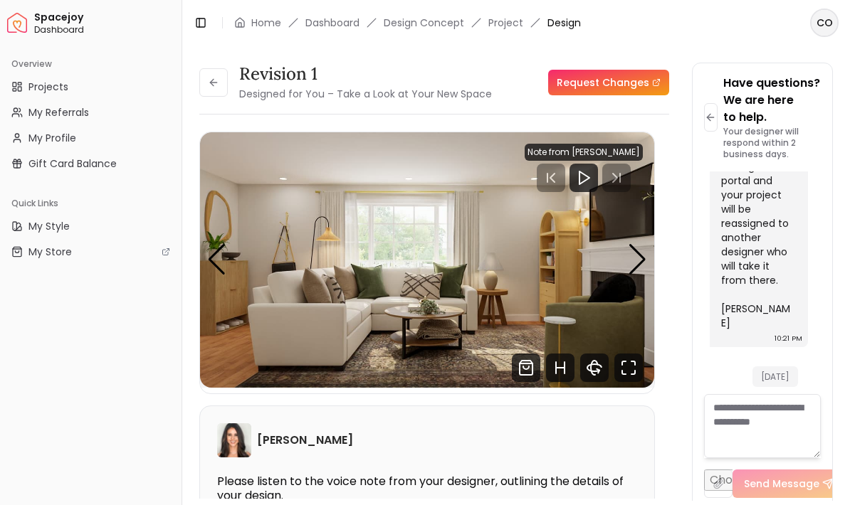
click at [43, 468] on div "Overview Projects My Referrals My Profile Gift Card Balance Quick Links My Styl…" at bounding box center [91, 276] width 182 height 459
click at [215, 259] on div "Previous slide" at bounding box center [216, 259] width 19 height 31
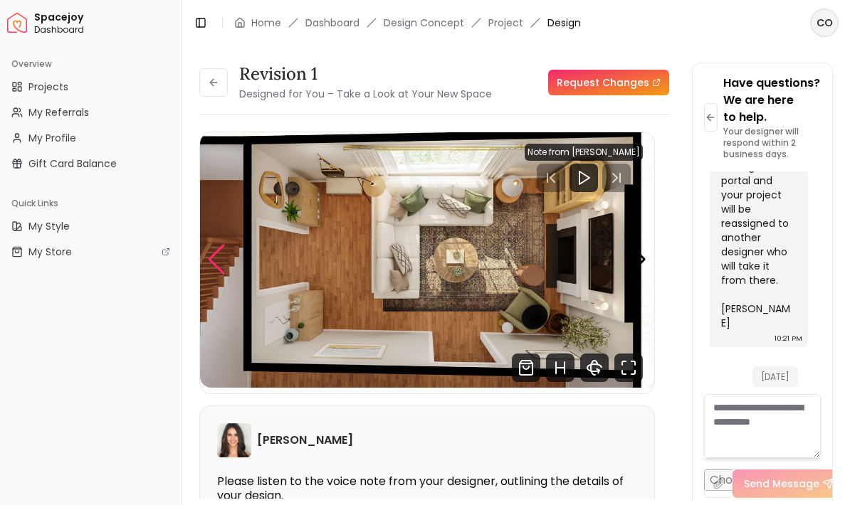
click at [211, 265] on div "Previous slide" at bounding box center [216, 259] width 19 height 31
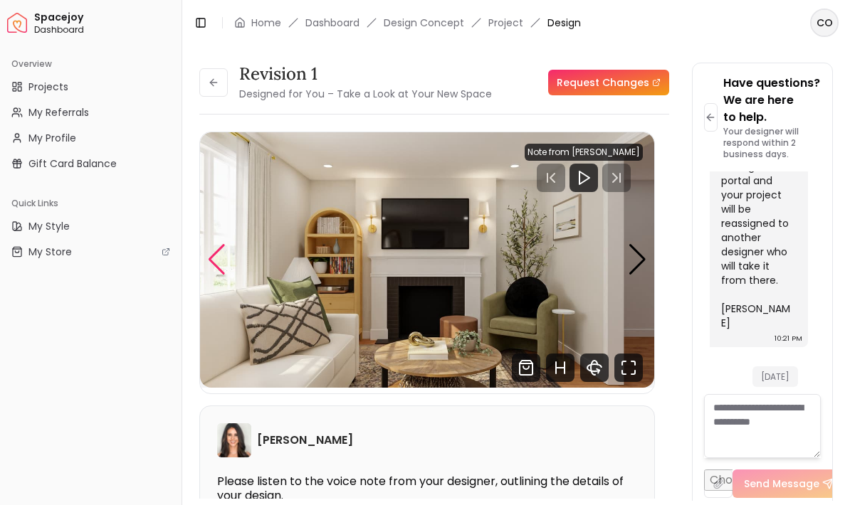
click at [211, 264] on div "Previous slide" at bounding box center [216, 259] width 19 height 31
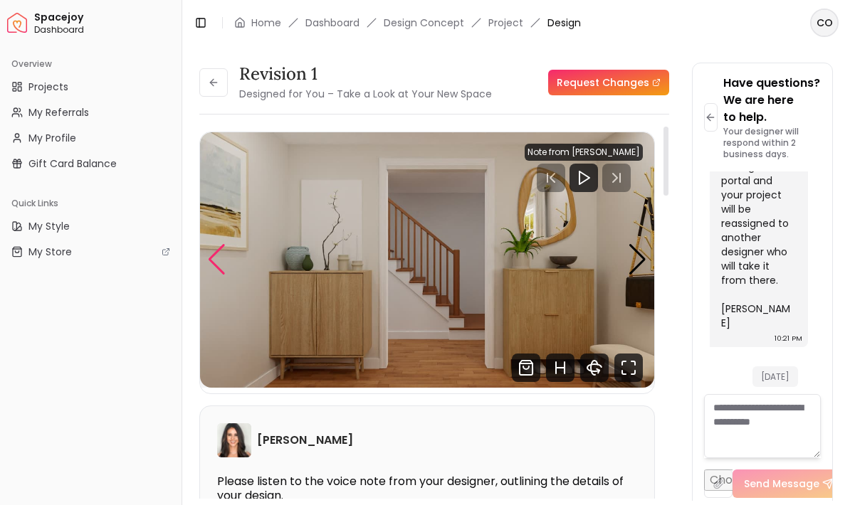
click at [211, 265] on div "Previous slide" at bounding box center [216, 259] width 19 height 31
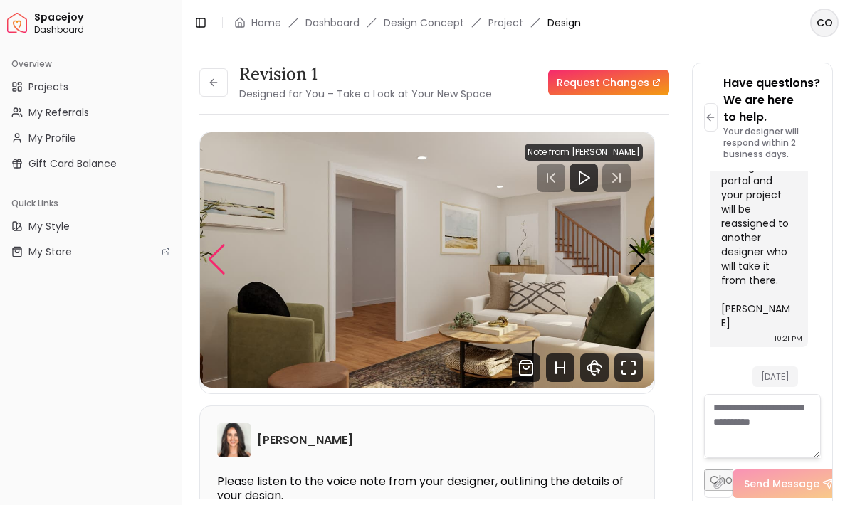
click at [215, 253] on div "Previous slide" at bounding box center [216, 259] width 19 height 31
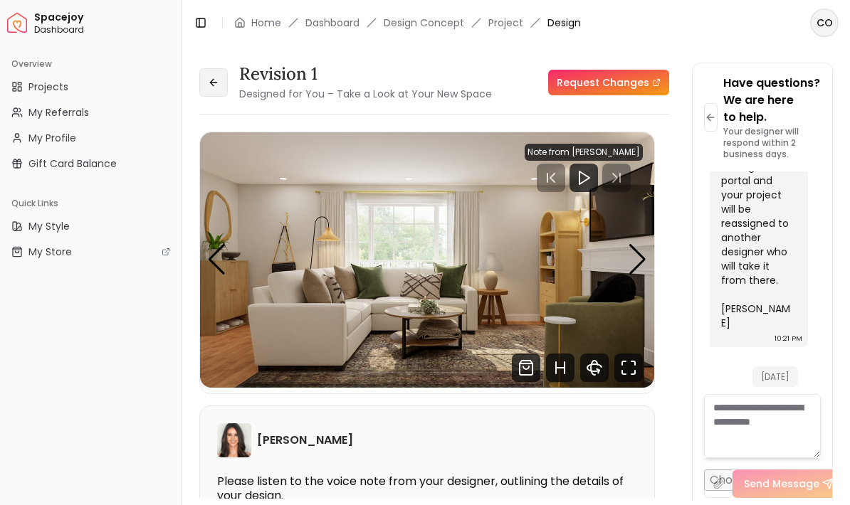
click at [225, 77] on button at bounding box center [213, 82] width 28 height 28
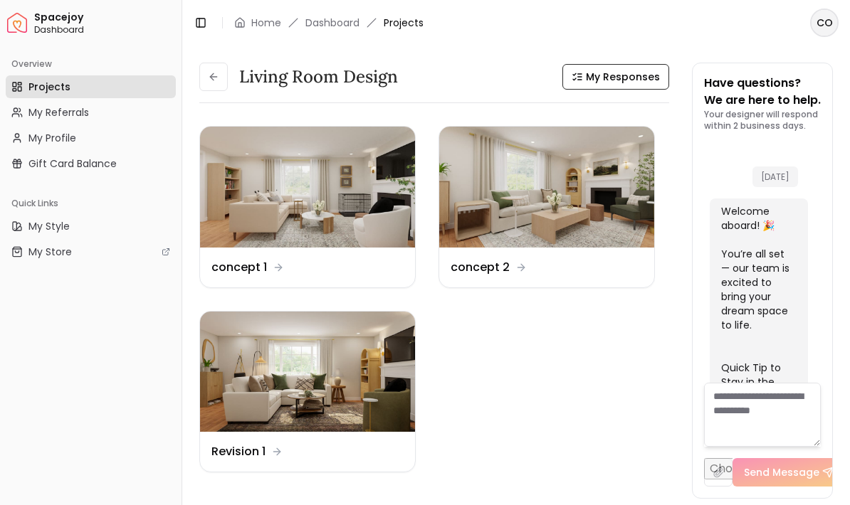
scroll to position [4940, 0]
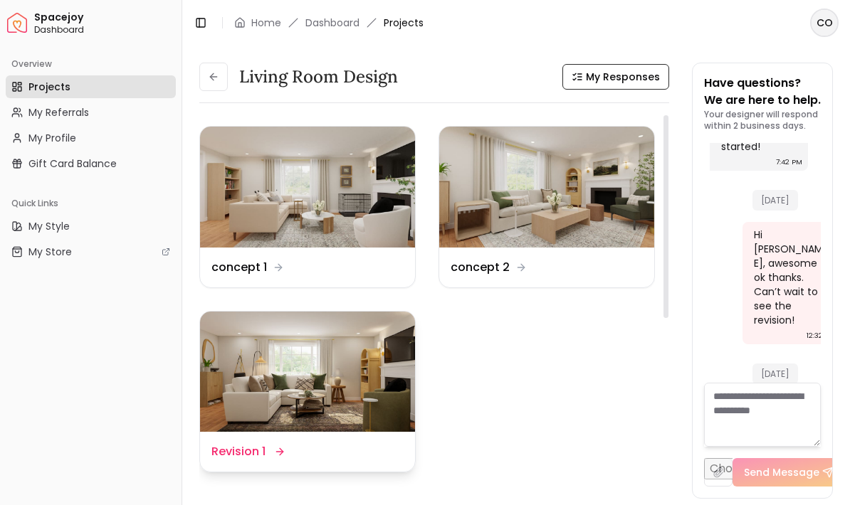
click at [230, 460] on dd "Revision 1" at bounding box center [238, 451] width 54 height 17
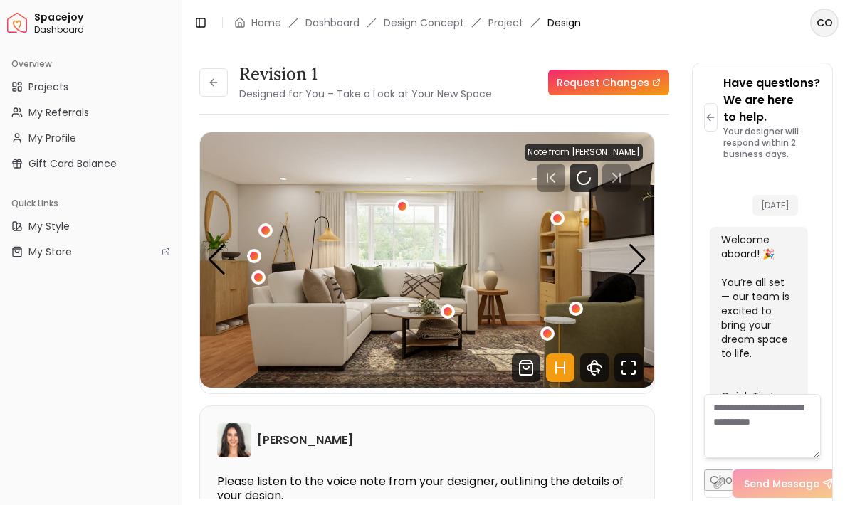
scroll to position [4957, 0]
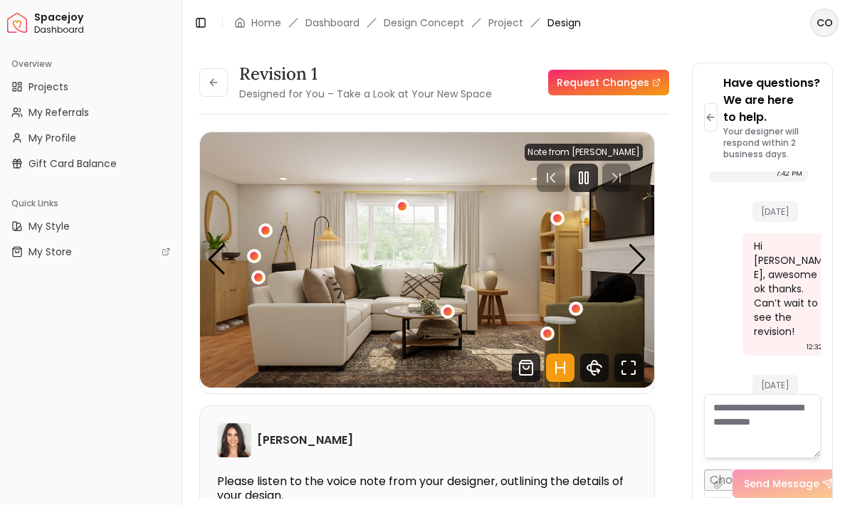
click at [211, 261] on div "Previous slide" at bounding box center [216, 259] width 19 height 31
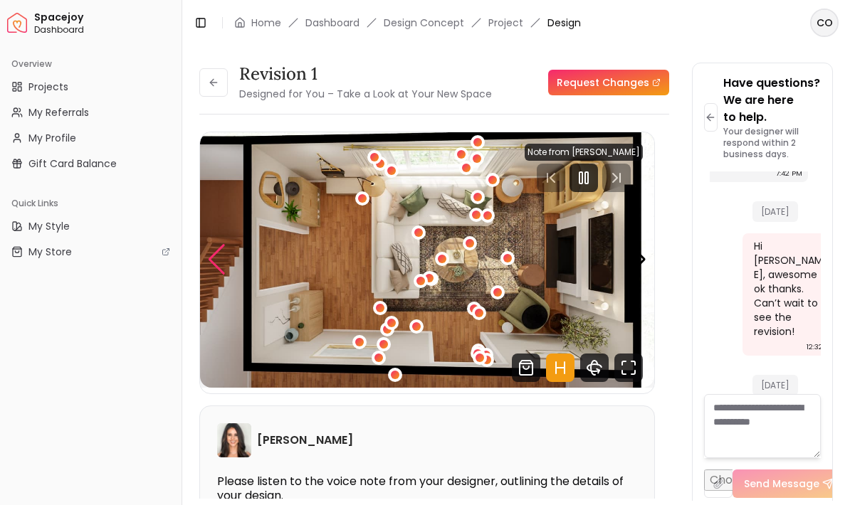
click at [293, 205] on img "5 / 5" at bounding box center [427, 260] width 454 height 256
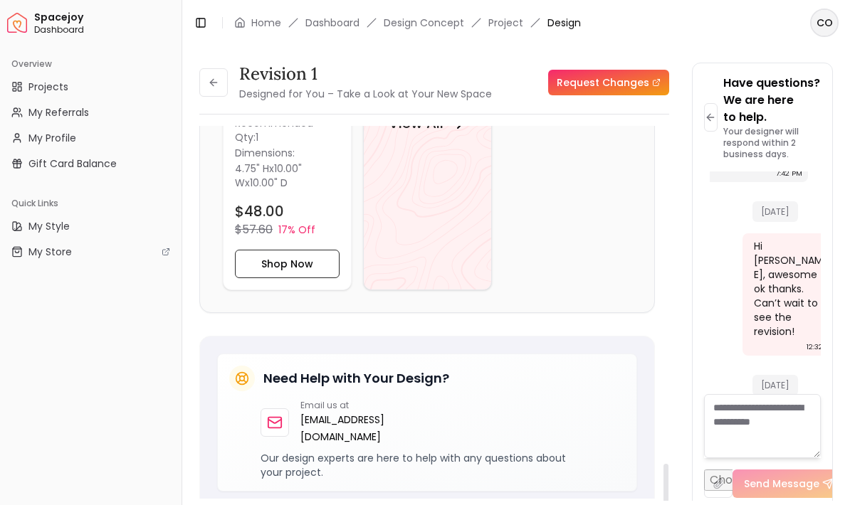
scroll to position [2108, 0]
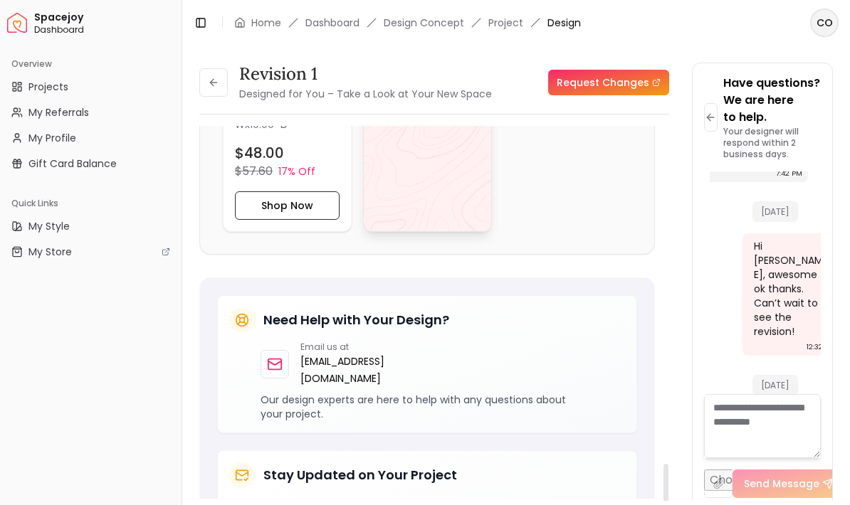
click at [394, 135] on div "View All" at bounding box center [427, 65] width 129 height 334
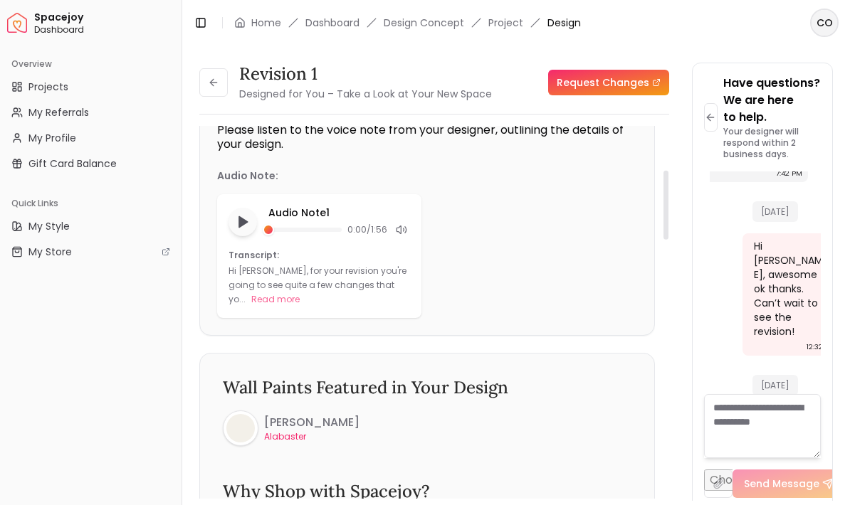
click at [0, 397] on div "Overview Projects My Referrals My Profile Gift Card Balance Quick Links My Styl…" at bounding box center [91, 276] width 182 height 459
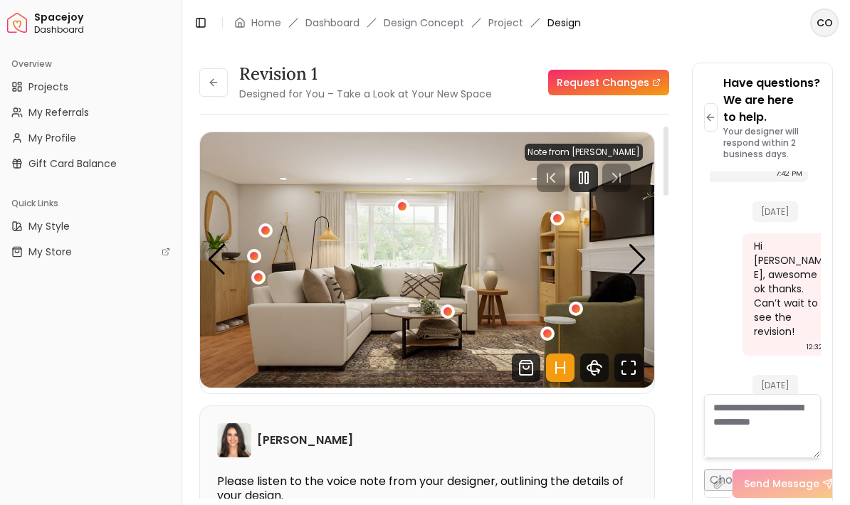
scroll to position [0, 0]
click at [208, 244] on div "Previous slide" at bounding box center [216, 259] width 19 height 31
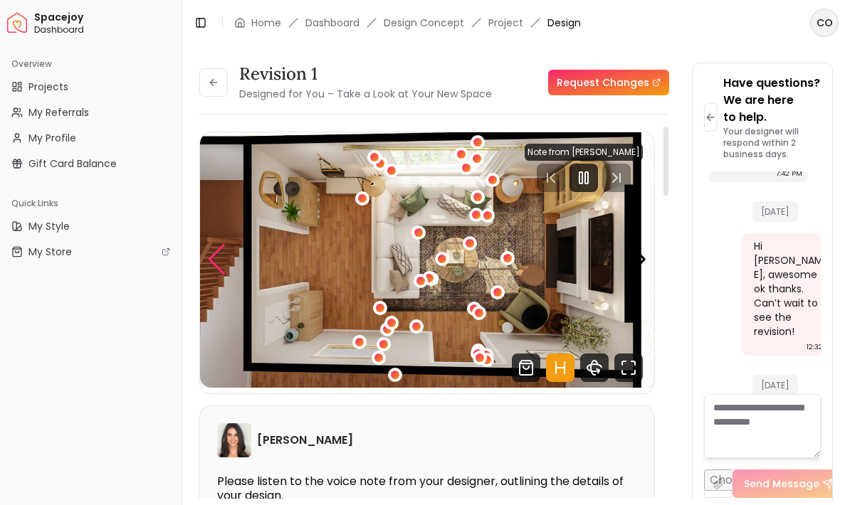
click at [210, 244] on div "Previous slide" at bounding box center [216, 259] width 19 height 31
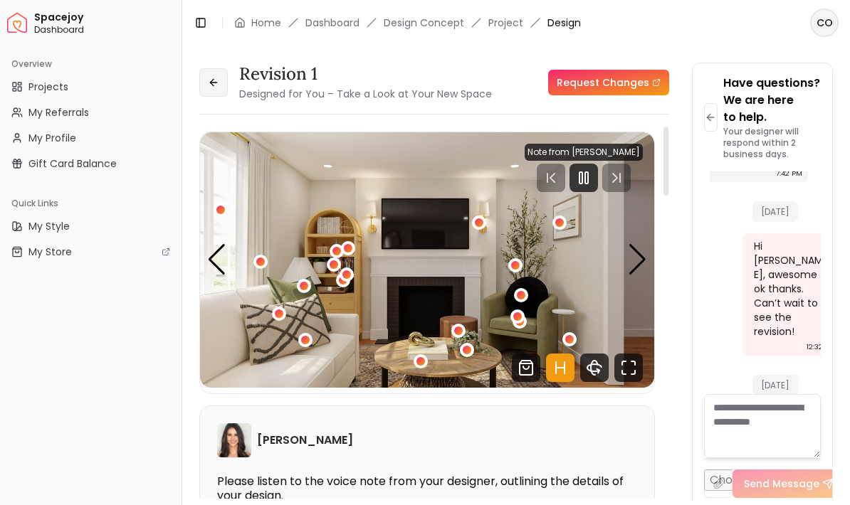
click at [219, 68] on button at bounding box center [213, 82] width 28 height 28
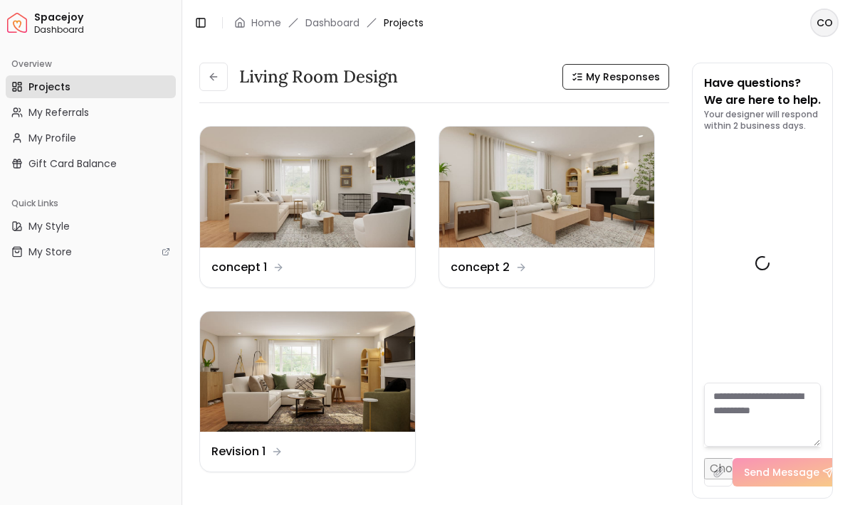
scroll to position [4940, 0]
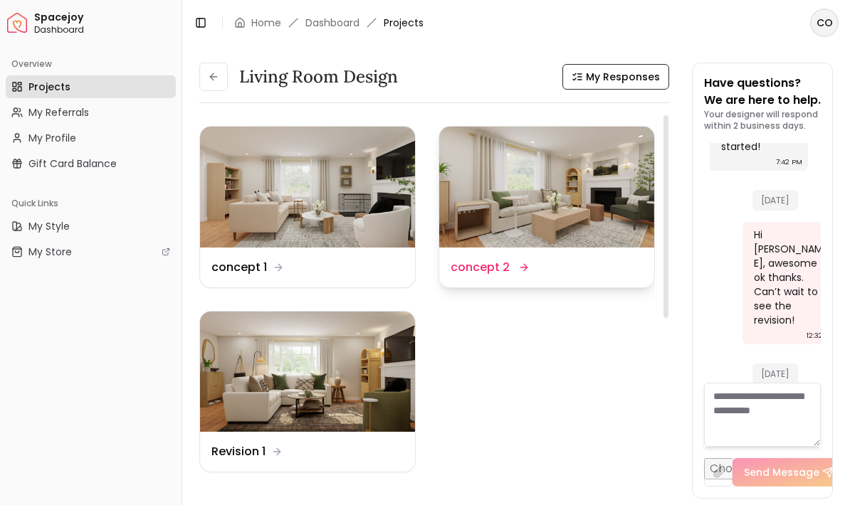
click at [476, 259] on dd "concept 2" at bounding box center [480, 267] width 59 height 17
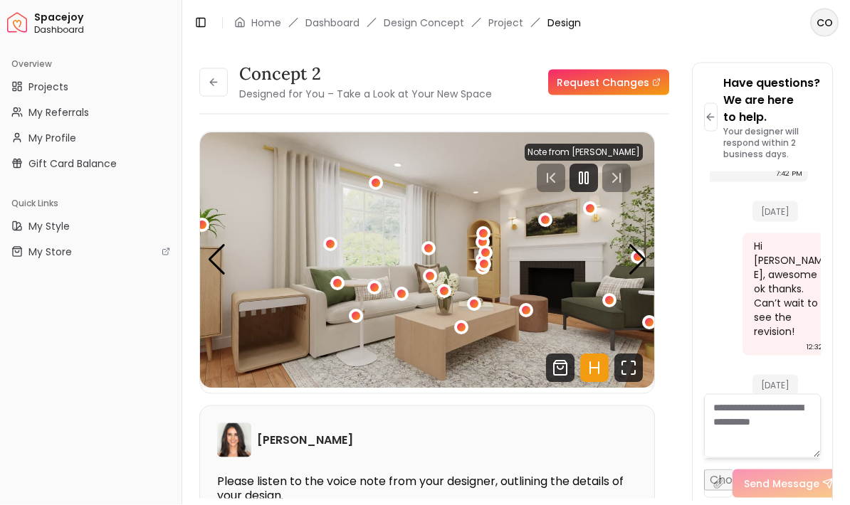
scroll to position [36, 0]
click at [600, 354] on icon "Hotspots Toggle" at bounding box center [594, 368] width 28 height 28
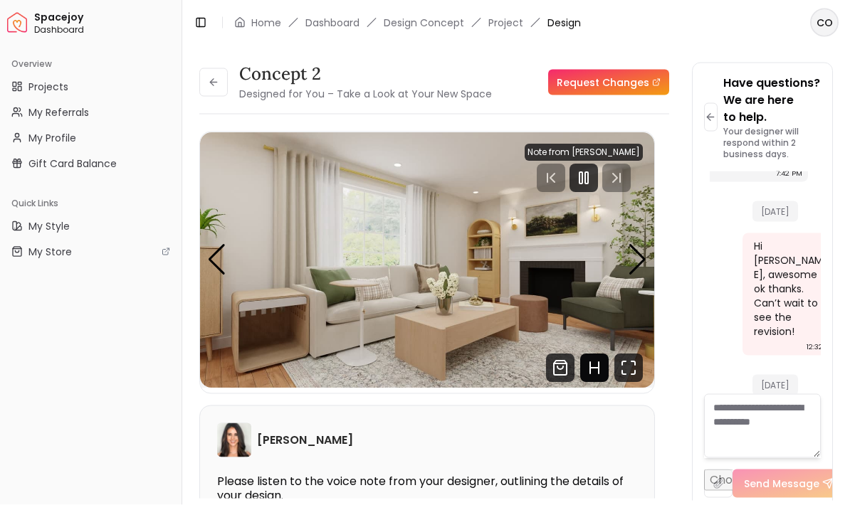
scroll to position [0, 0]
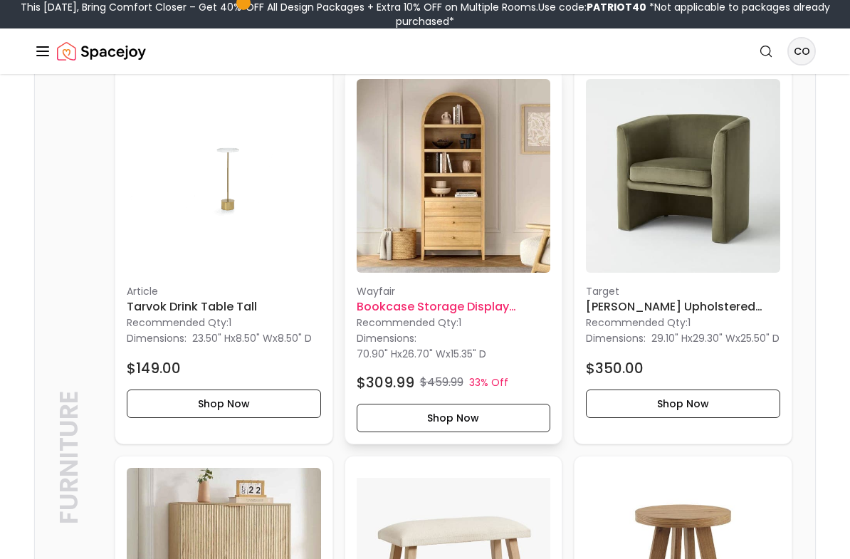
scroll to position [769, 0]
click at [386, 298] on p "Wayfair" at bounding box center [454, 291] width 194 height 14
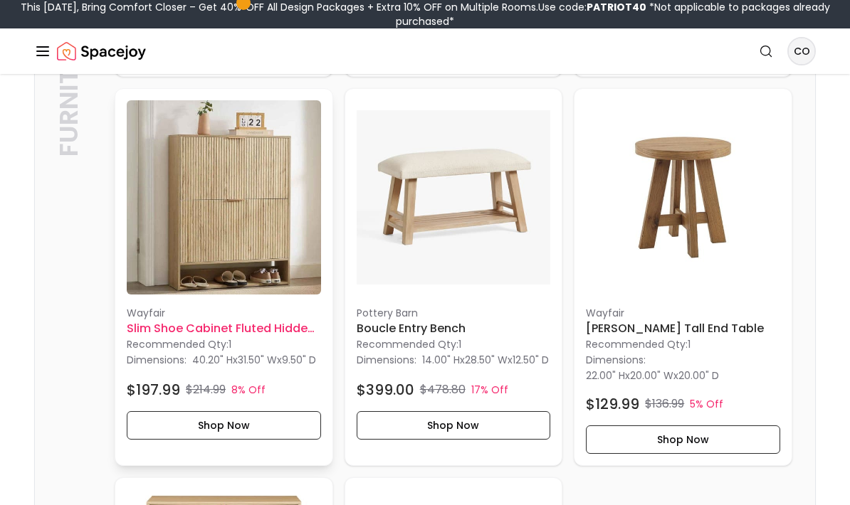
scroll to position [1136, 0]
click at [187, 337] on h6 "Slim Shoe Cabinet Fluted Hidden Shoe Storage Cabinet" at bounding box center [224, 328] width 194 height 17
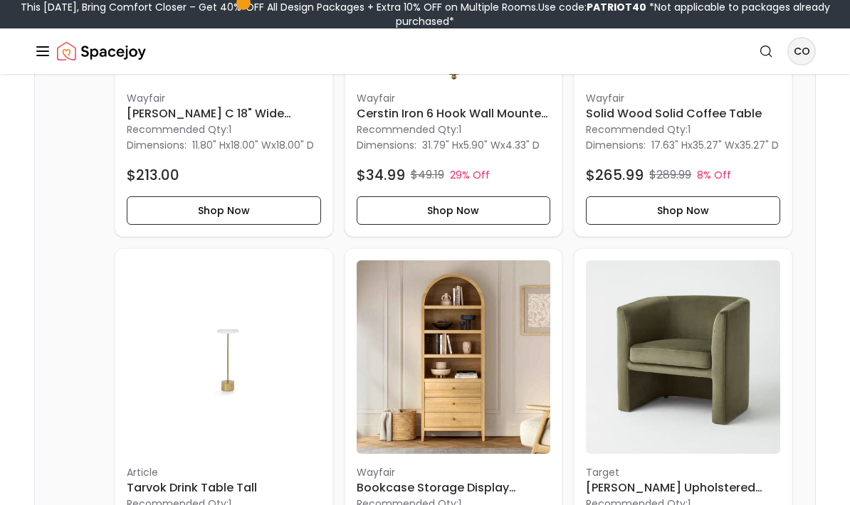
scroll to position [587, 0]
